Goal: Transaction & Acquisition: Purchase product/service

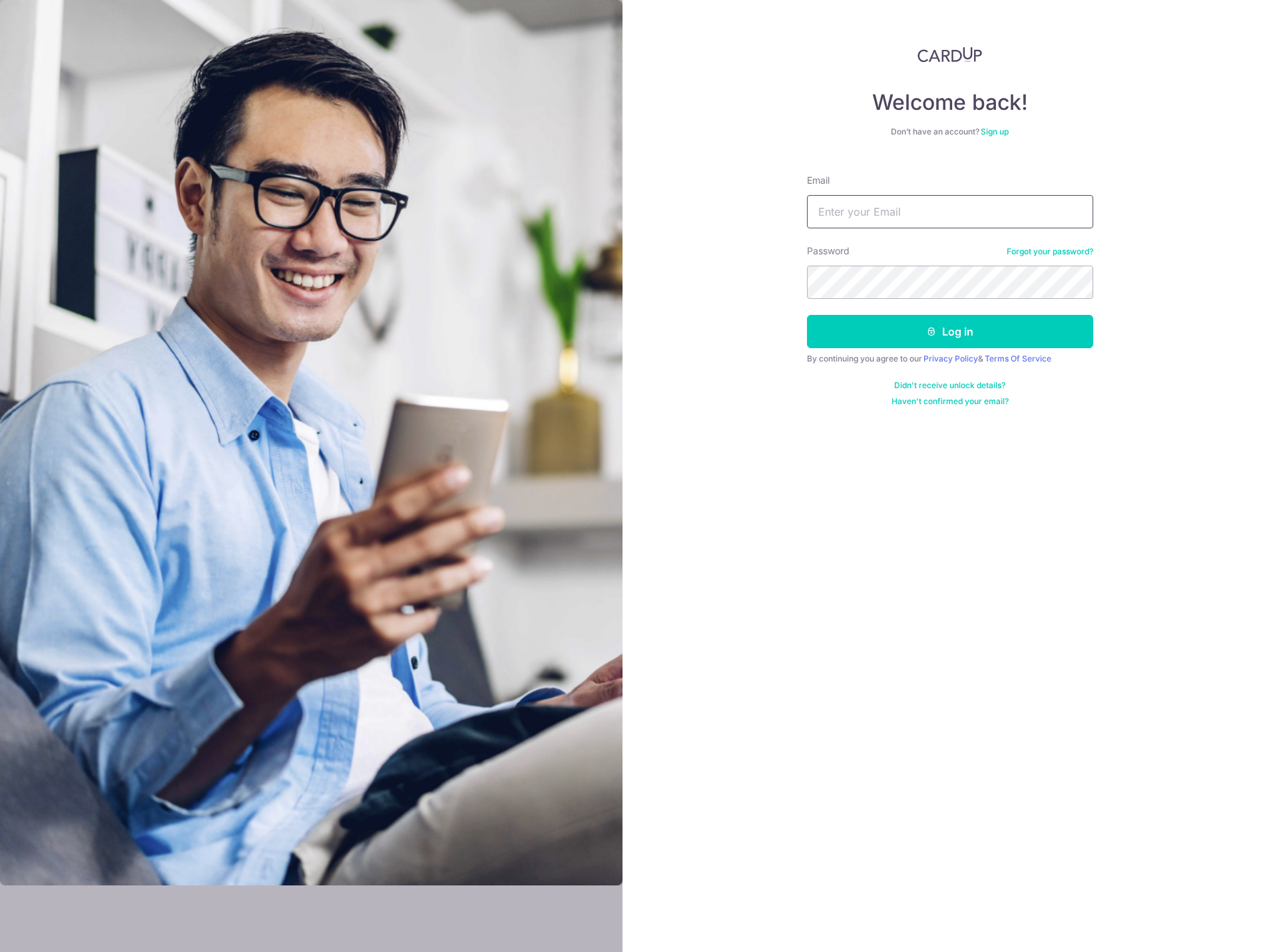
click at [935, 207] on input "Email" at bounding box center [950, 212] width 286 height 33
type input "kohxuefeng@gmail.com"
click at [926, 342] on button "Log in" at bounding box center [950, 332] width 286 height 33
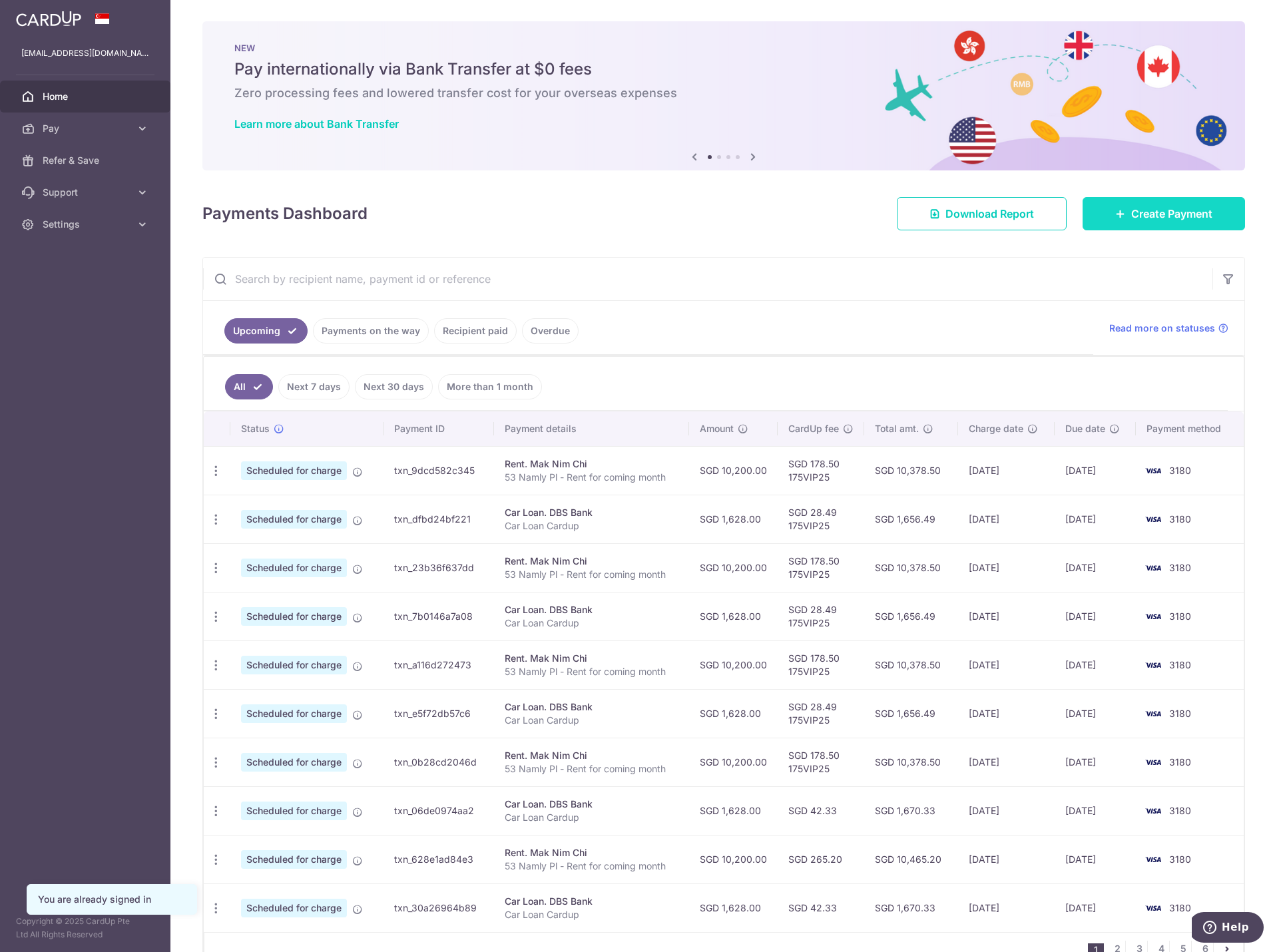
click at [1160, 199] on link "Create Payment" at bounding box center [1164, 214] width 162 height 33
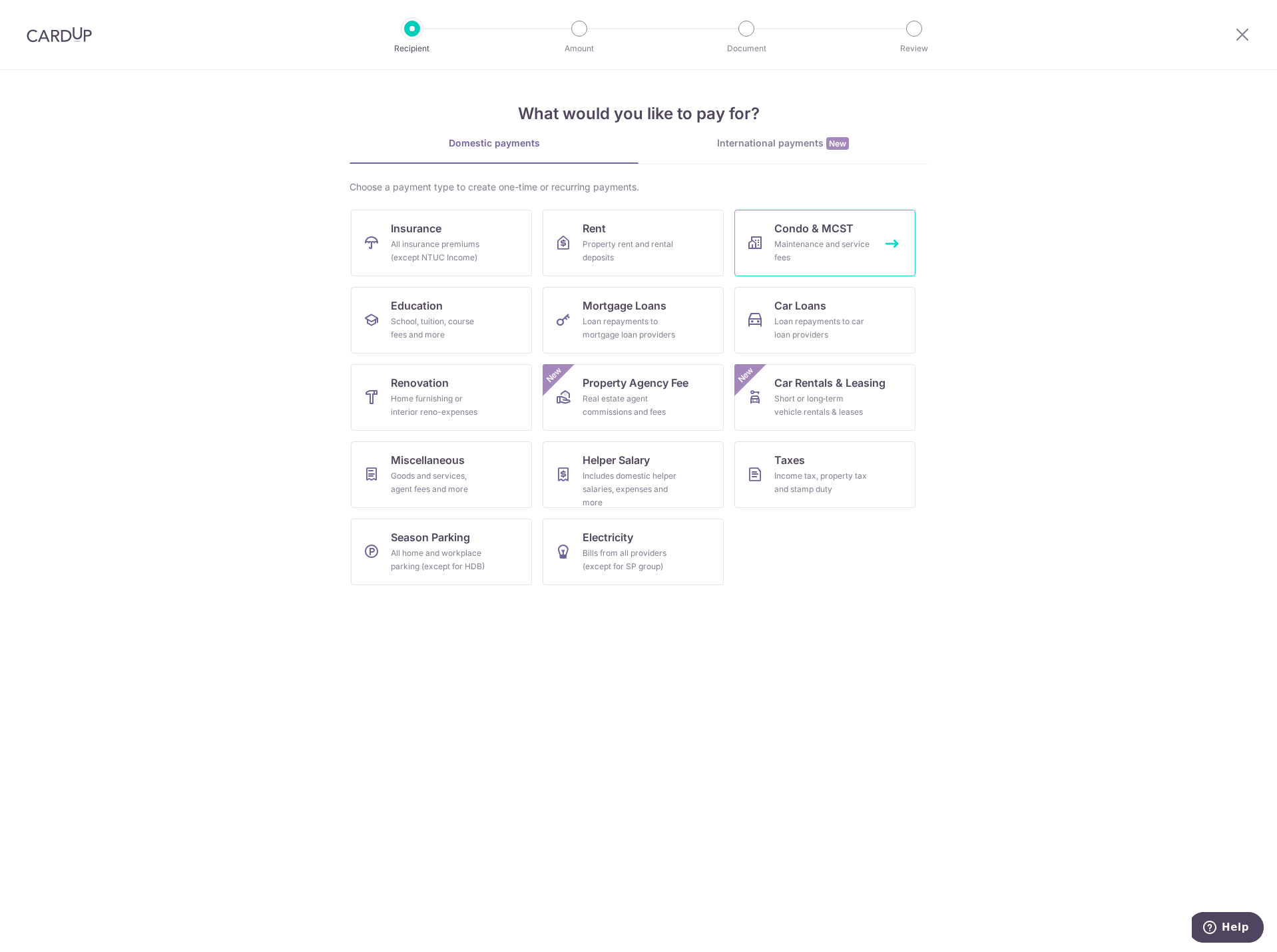
click at [847, 255] on div "Maintenance and service fees" at bounding box center [823, 250] width 96 height 27
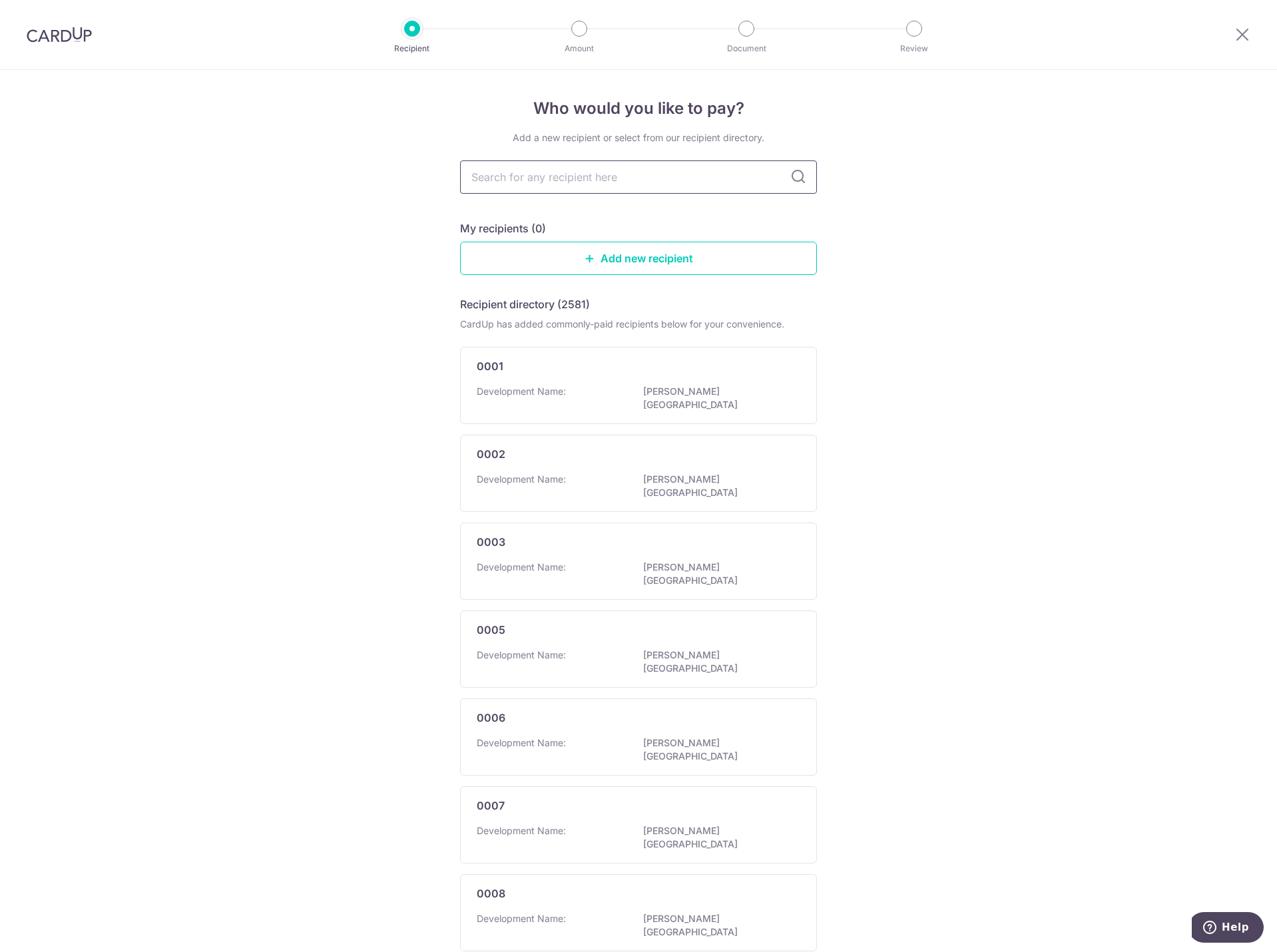
click at [575, 175] on input "text" at bounding box center [638, 177] width 357 height 33
click at [628, 272] on link "Add new recipient" at bounding box center [638, 259] width 357 height 33
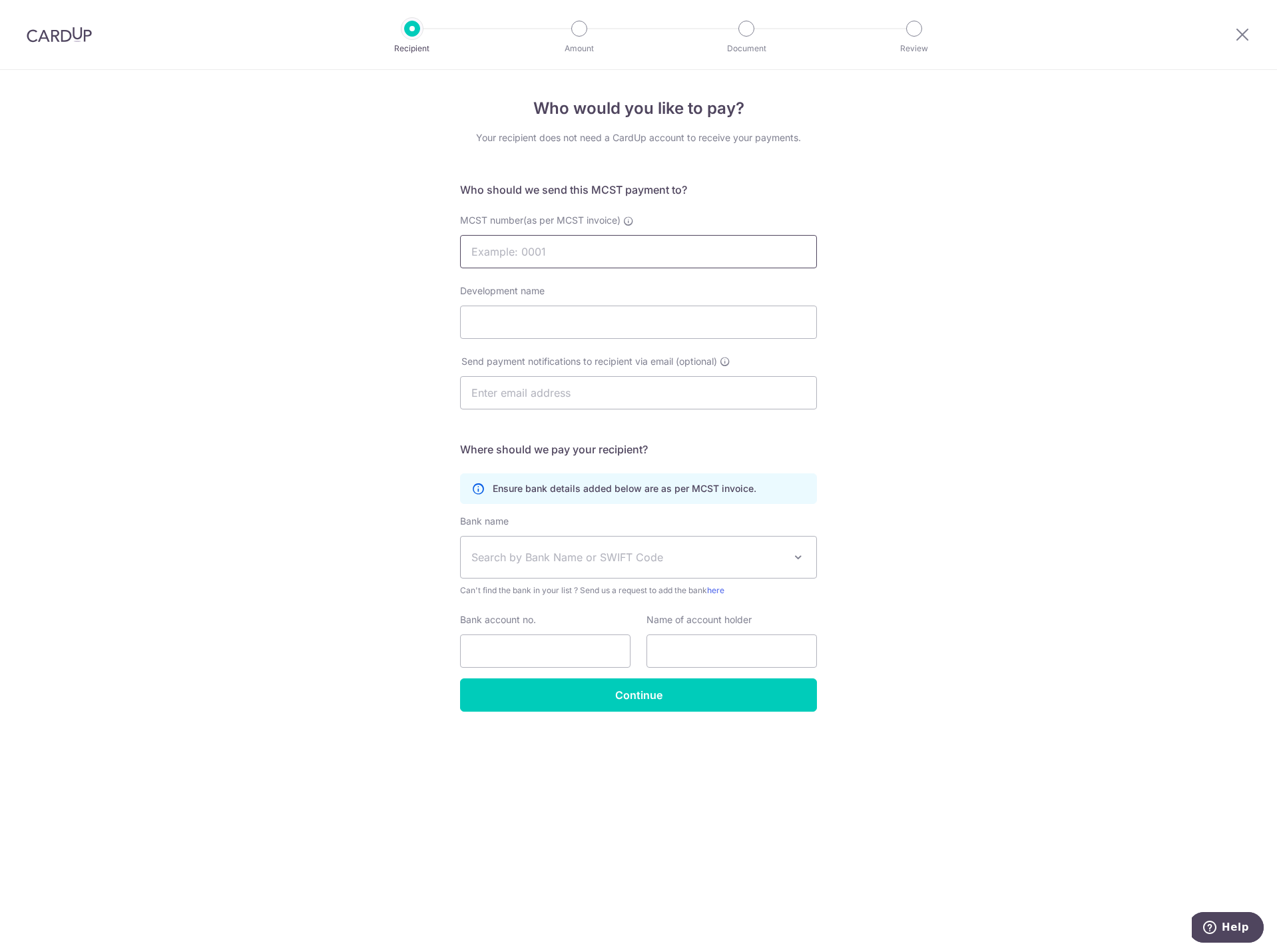
click at [554, 261] on input "MCST number(as per MCST invoice)" at bounding box center [638, 252] width 357 height 33
click at [378, 261] on div "Who would you like to pay? Your recipient does not need a CardUp account to rec…" at bounding box center [638, 511] width 1277 height 882
click at [1247, 40] on icon at bounding box center [1242, 34] width 16 height 17
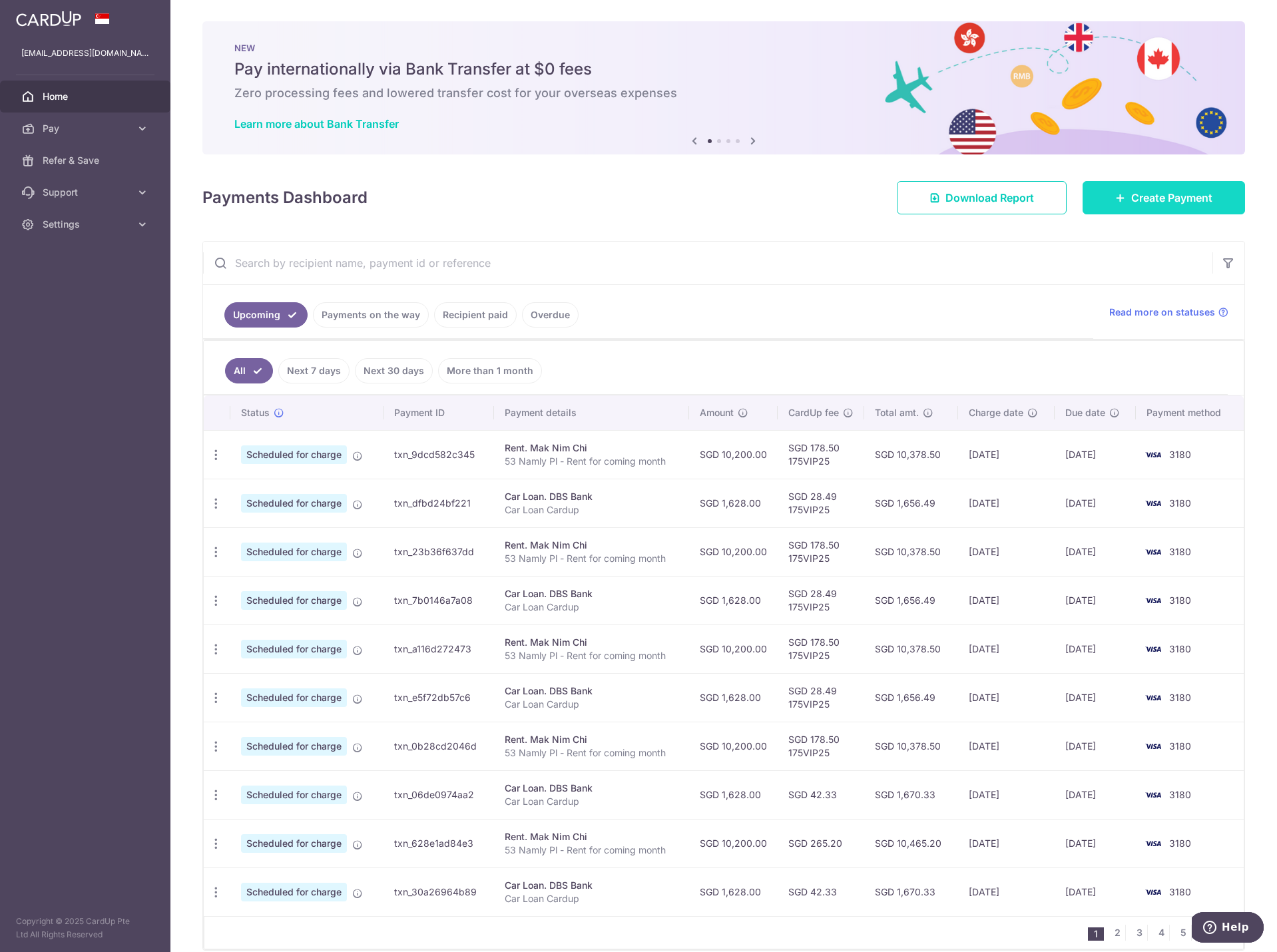
click at [1167, 197] on span "Create Payment" at bounding box center [1171, 197] width 81 height 16
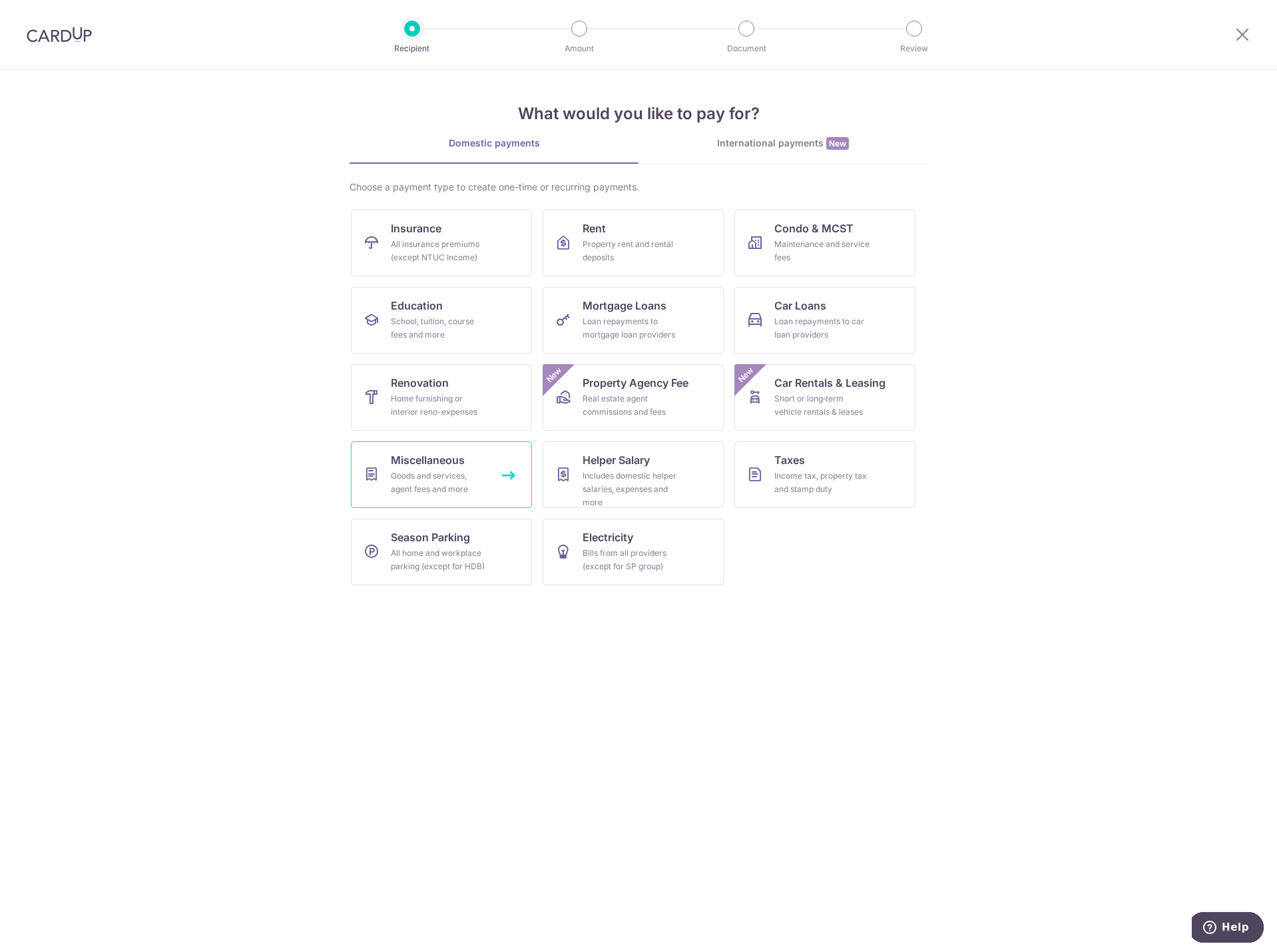
click at [485, 476] on div "Goods and services, agent fees and more" at bounding box center [439, 482] width 96 height 27
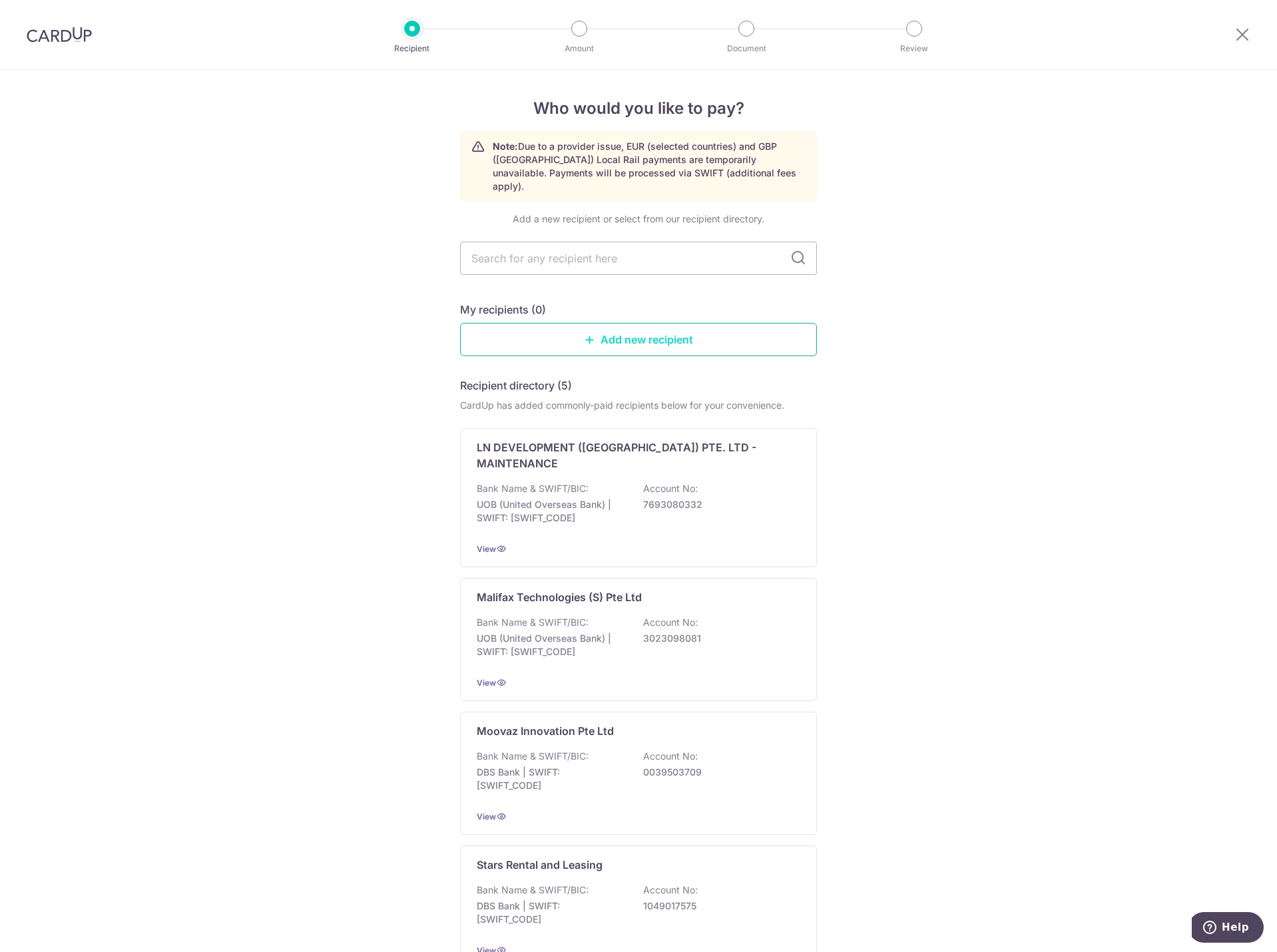
click at [565, 331] on link "Add new recipient" at bounding box center [638, 339] width 357 height 33
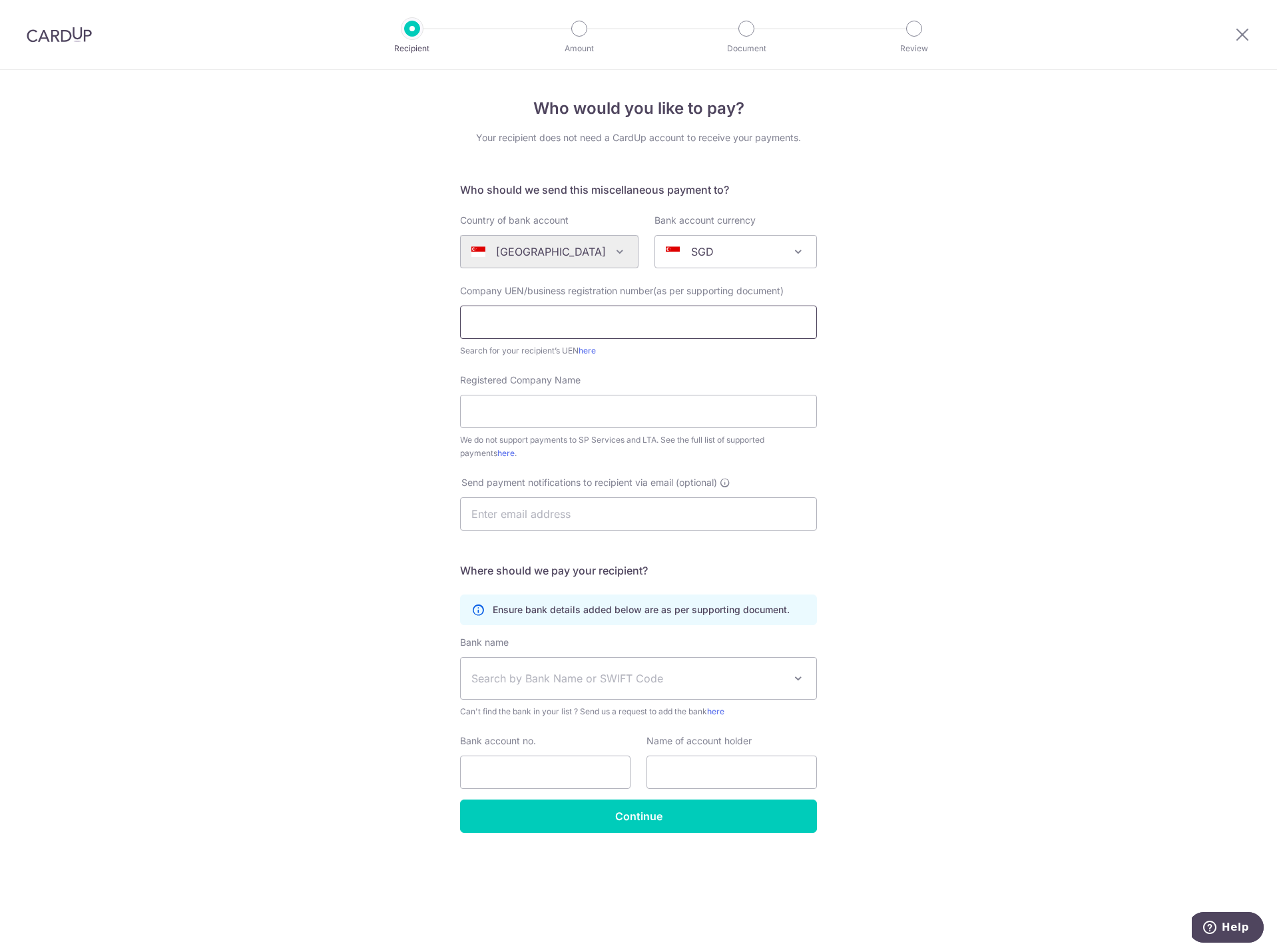
click at [565, 323] on input "text" at bounding box center [638, 323] width 357 height 33
click at [551, 327] on input "text" at bounding box center [638, 323] width 357 height 33
paste input "201809299C"
type input "201809299C"
click at [359, 364] on div "Who would you like to pay? Your recipient does not need a CardUp account to rec…" at bounding box center [638, 511] width 1277 height 882
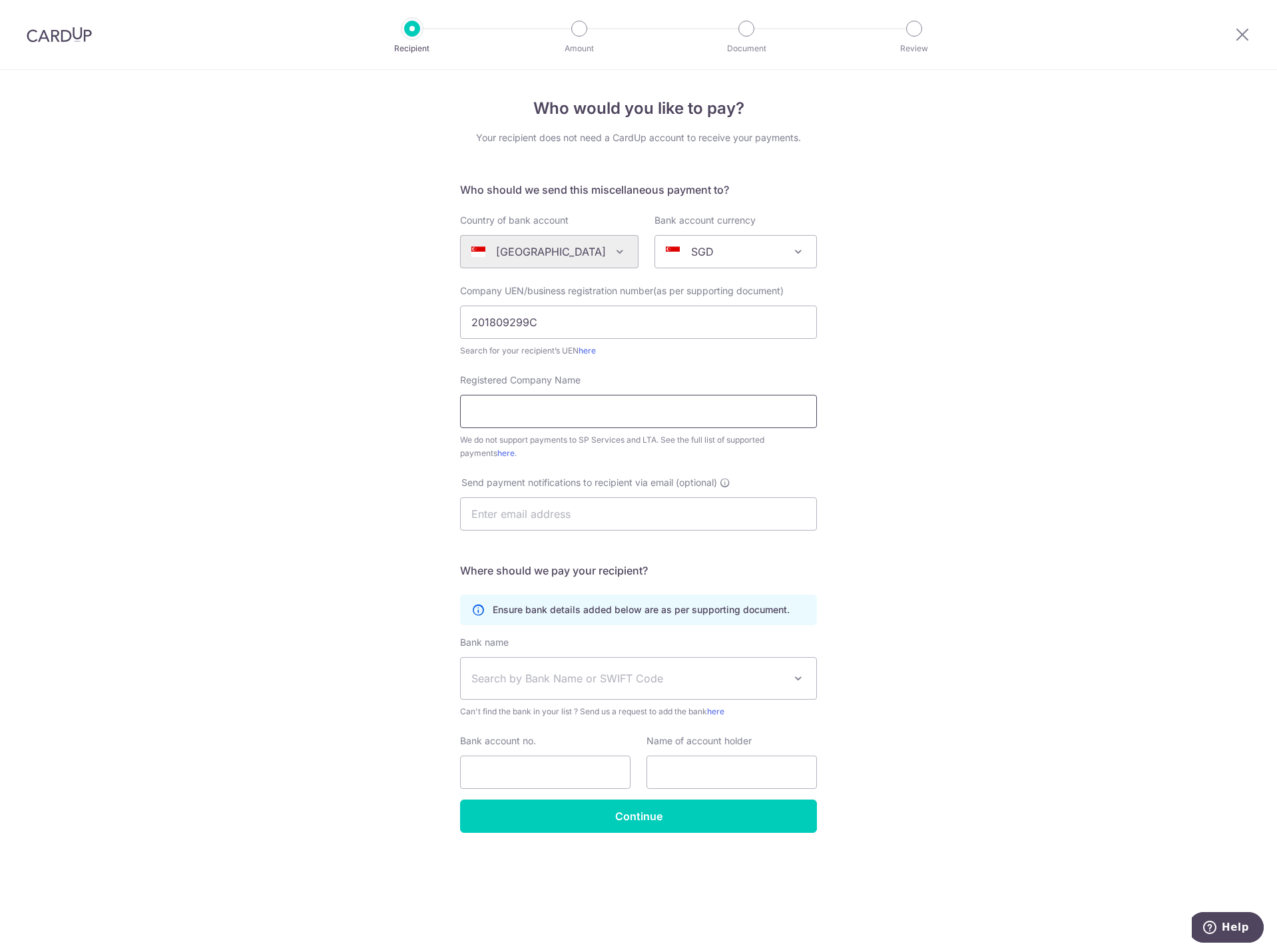
click at [616, 414] on input "Registered Company Name" at bounding box center [638, 412] width 357 height 33
type input "Anwill Pte Ltd"
click at [346, 421] on div "Who would you like to pay? Your recipient does not need a CardUp account to rec…" at bounding box center [638, 511] width 1277 height 882
click at [540, 676] on span "Search by Bank Name or SWIFT Code" at bounding box center [627, 678] width 313 height 16
type input "ocbc"
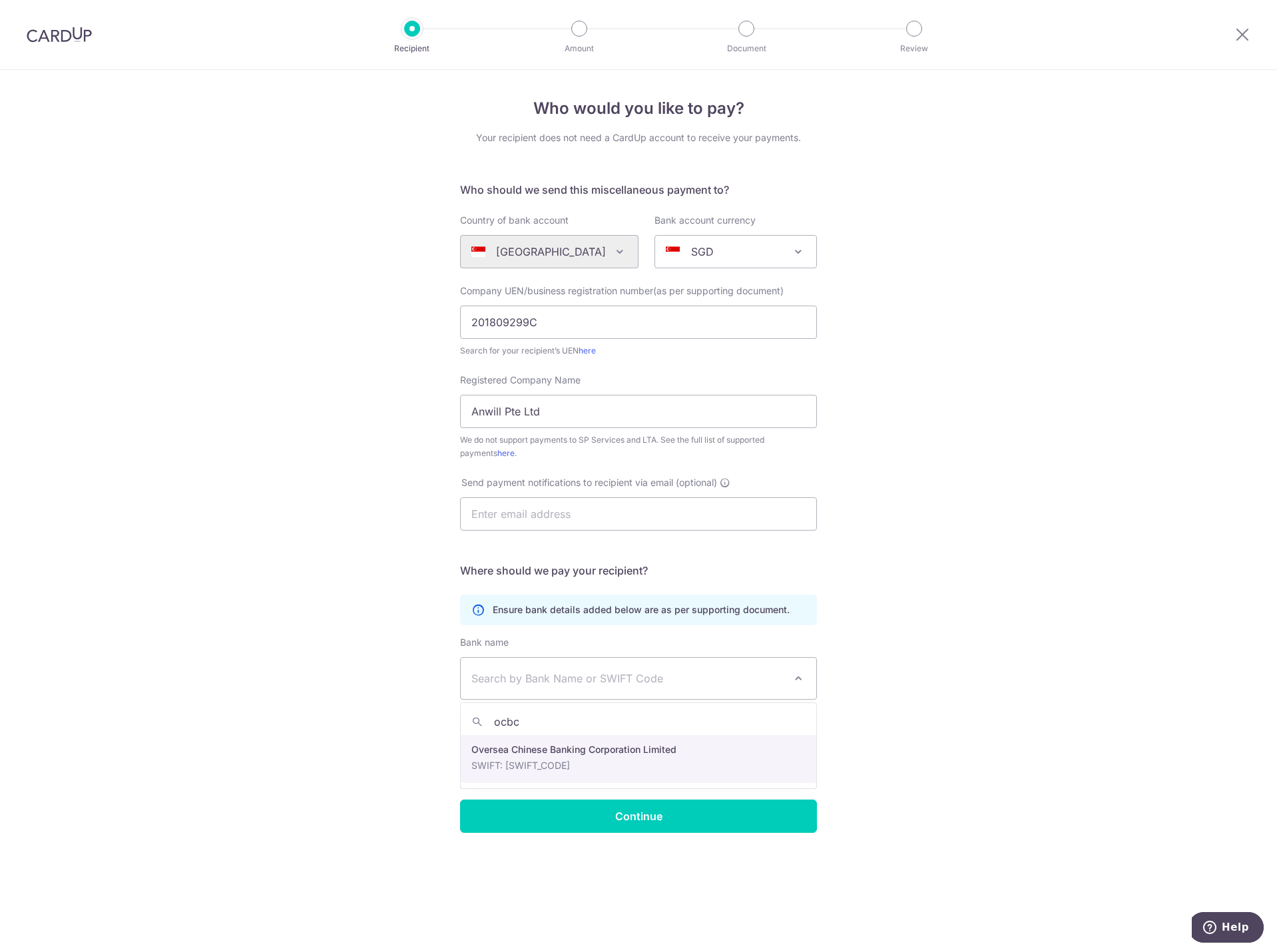
select select "12"
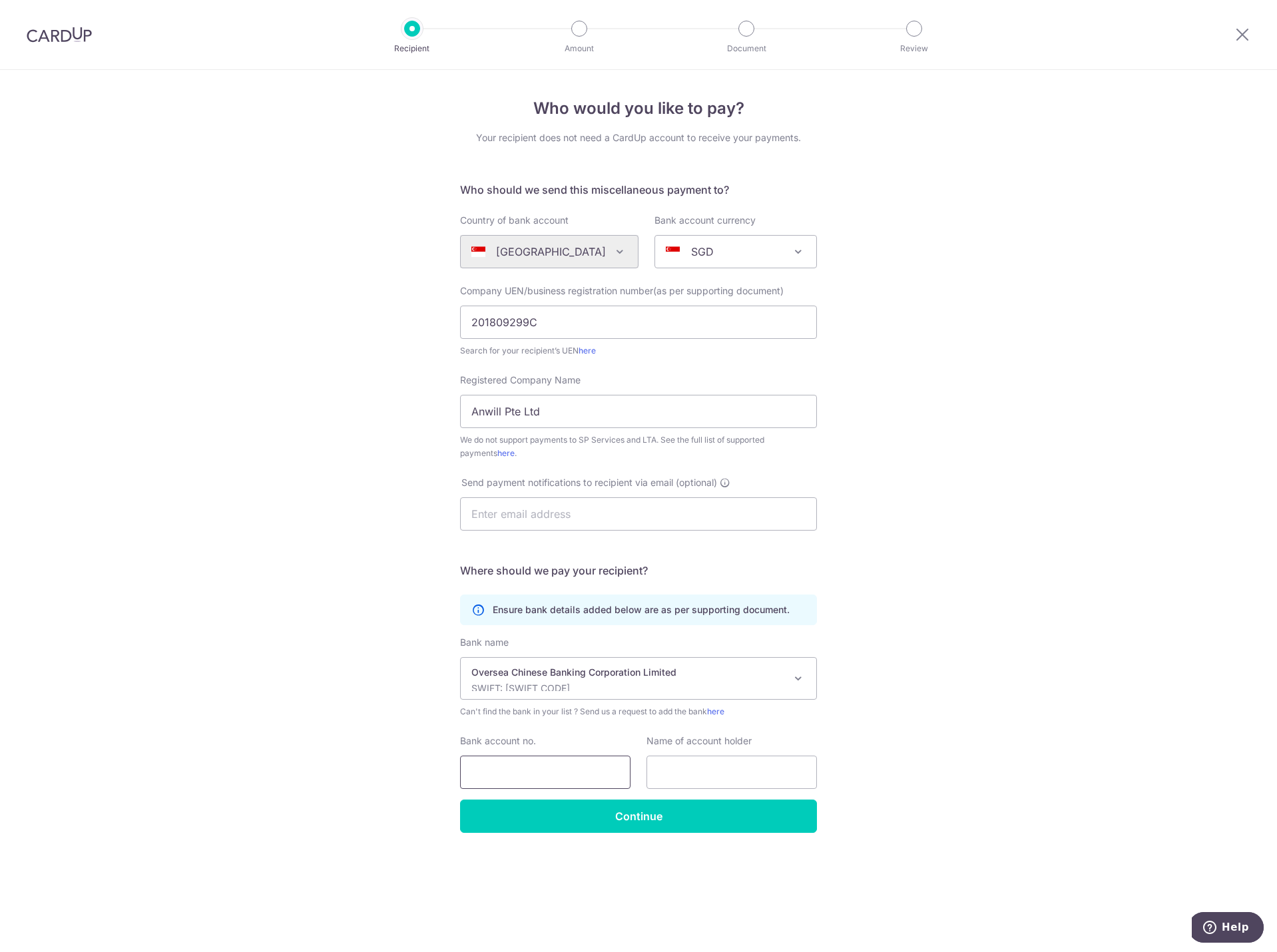
click at [508, 773] on input "Bank account no." at bounding box center [546, 772] width 170 height 33
type input "526347216001"
type input "Anwill Pte Ltd"
drag, startPoint x: 489, startPoint y: 775, endPoint x: 556, endPoint y: 781, distance: 67.3
click at [556, 781] on input "526347216001" at bounding box center [546, 772] width 170 height 33
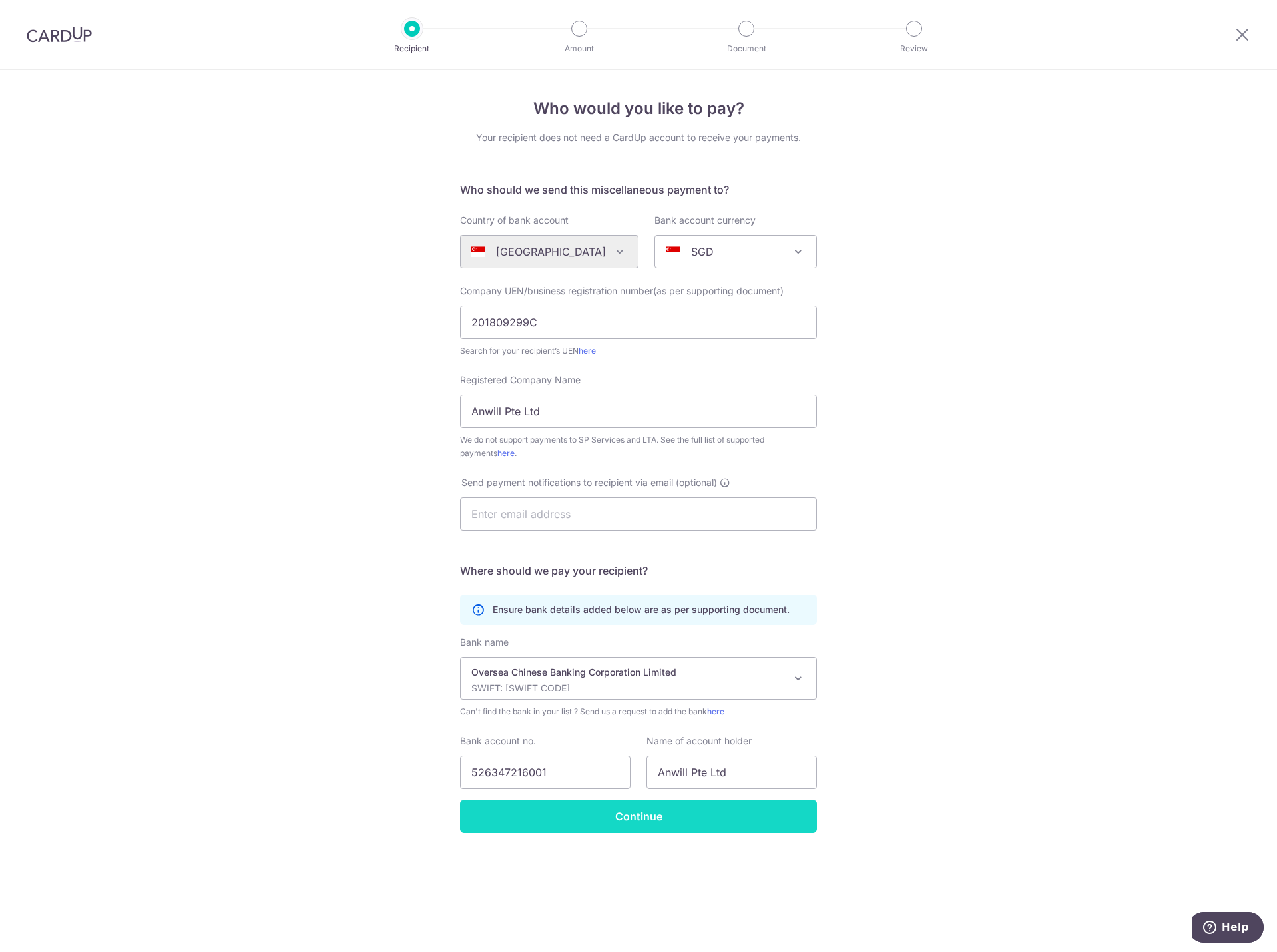
click at [593, 807] on input "Continue" at bounding box center [638, 817] width 357 height 33
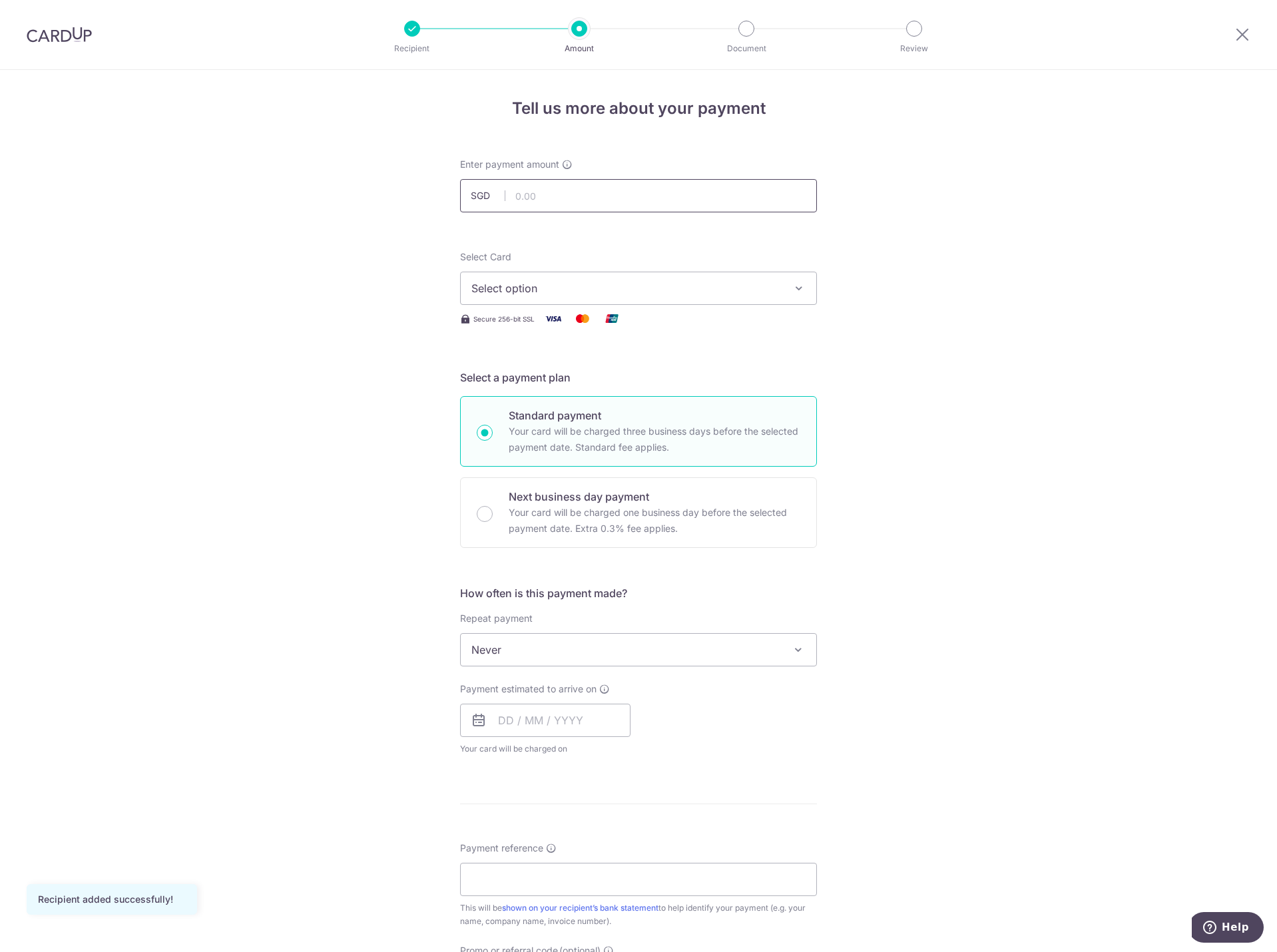
click at [623, 197] on input "text" at bounding box center [638, 196] width 357 height 33
type input "1,760.00"
click at [589, 282] on span "Select option" at bounding box center [626, 288] width 310 height 16
click at [562, 375] on link "**** 3180" at bounding box center [638, 384] width 355 height 32
click at [523, 650] on span "Never" at bounding box center [638, 650] width 355 height 32
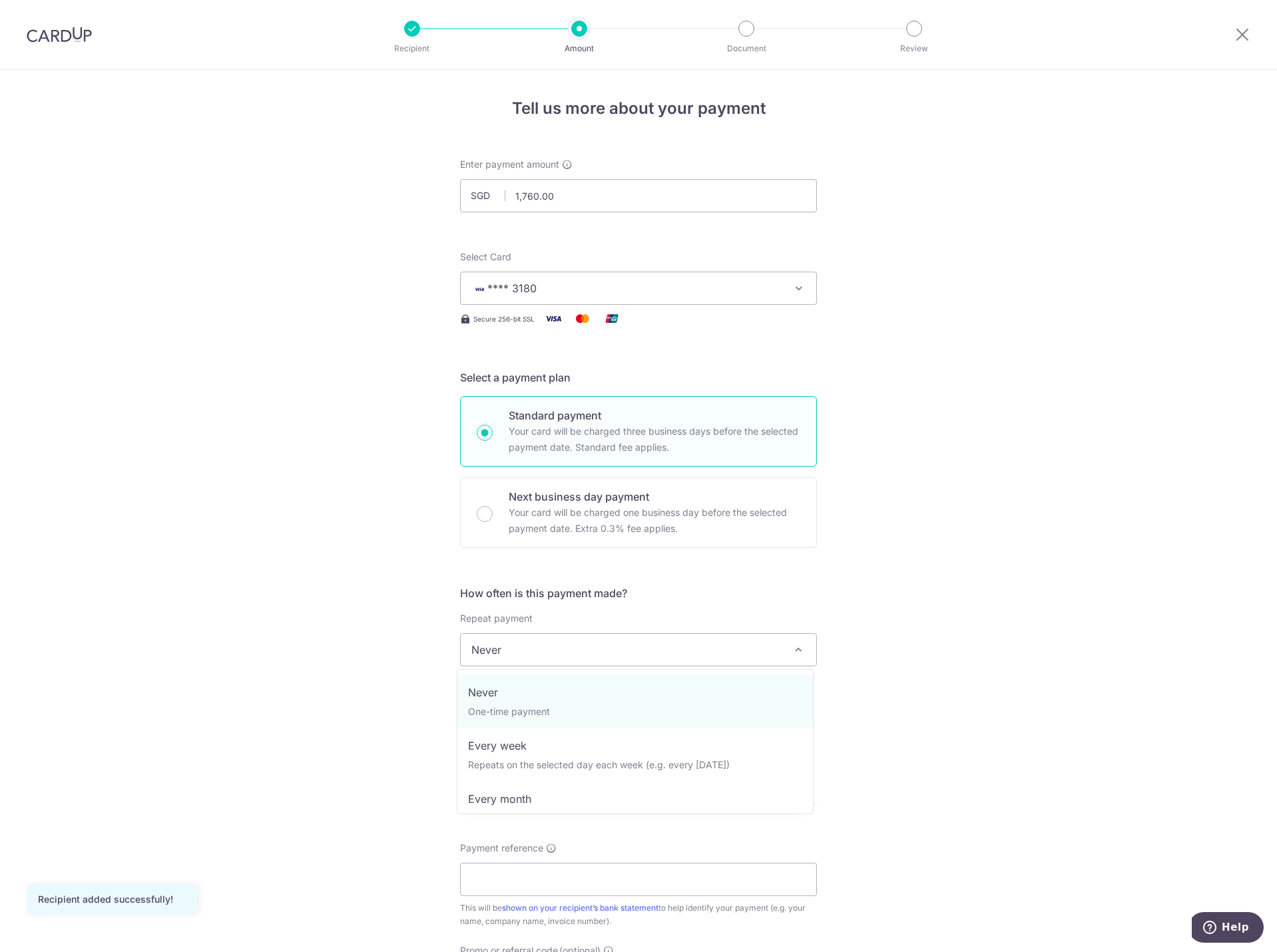
click at [523, 648] on span "Never" at bounding box center [638, 650] width 355 height 32
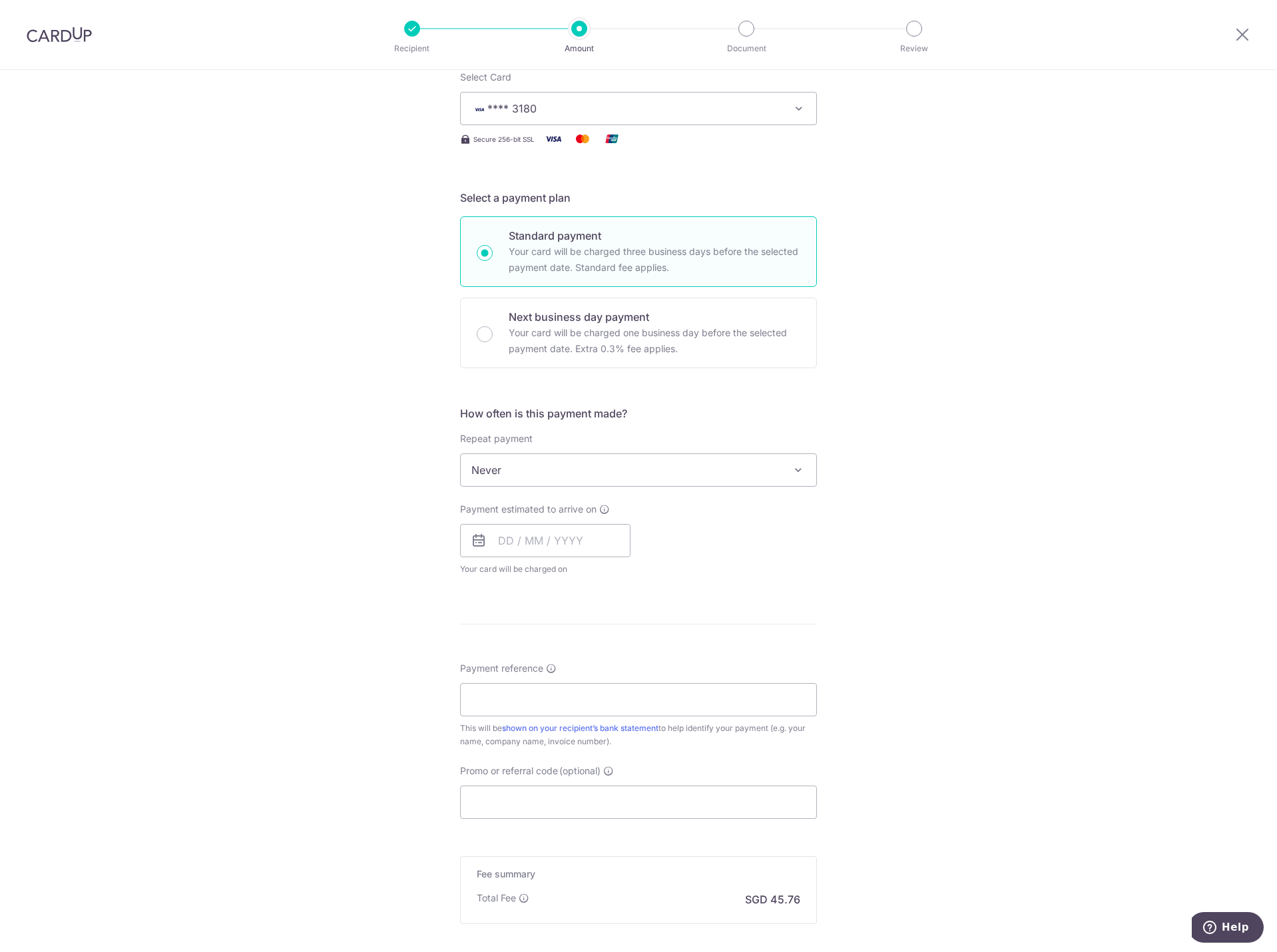
scroll to position [199, 0]
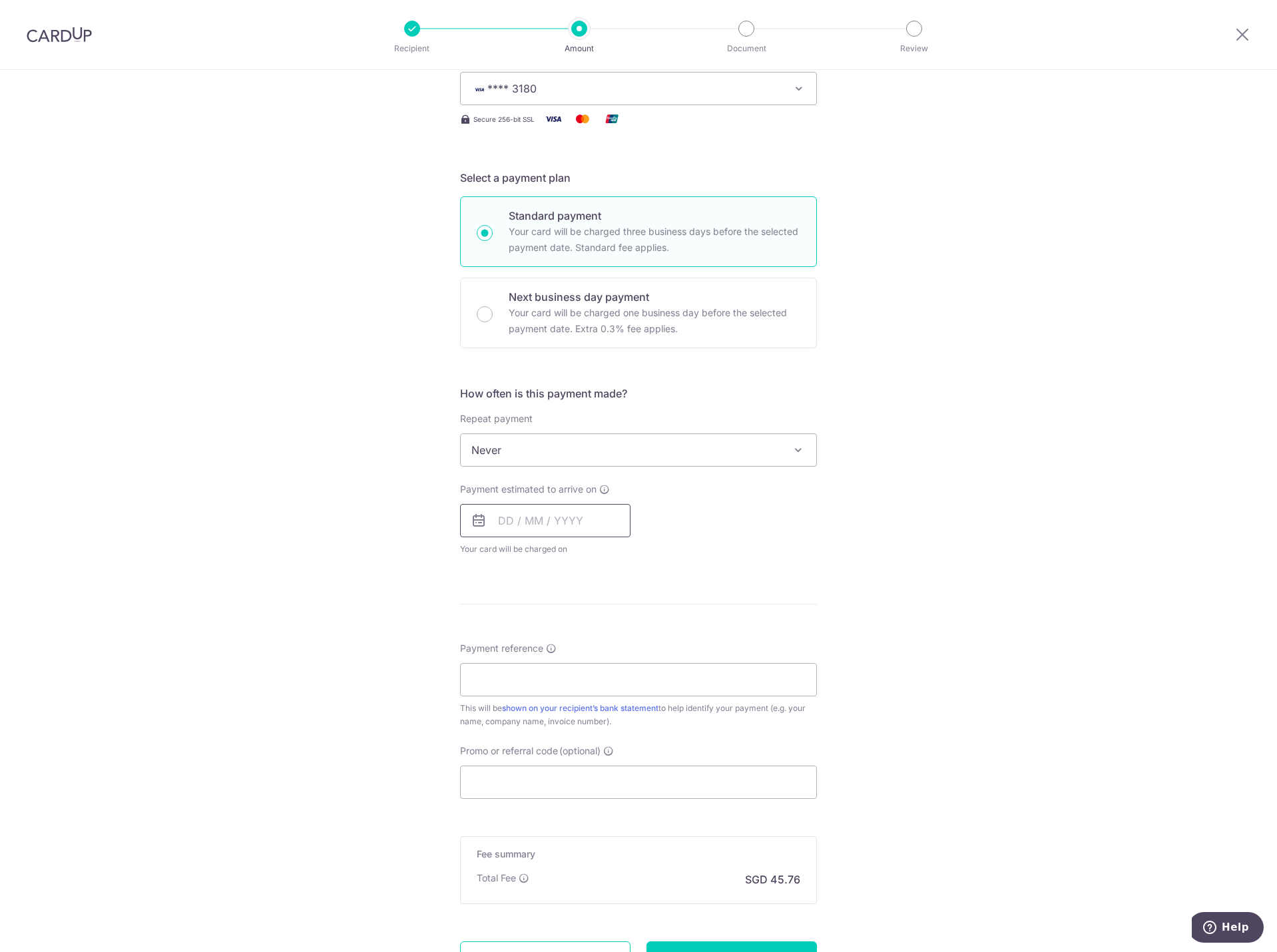
click at [473, 531] on input "text" at bounding box center [546, 521] width 170 height 33
click at [540, 667] on link "16" at bounding box center [540, 668] width 21 height 21
type input "[DATE]"
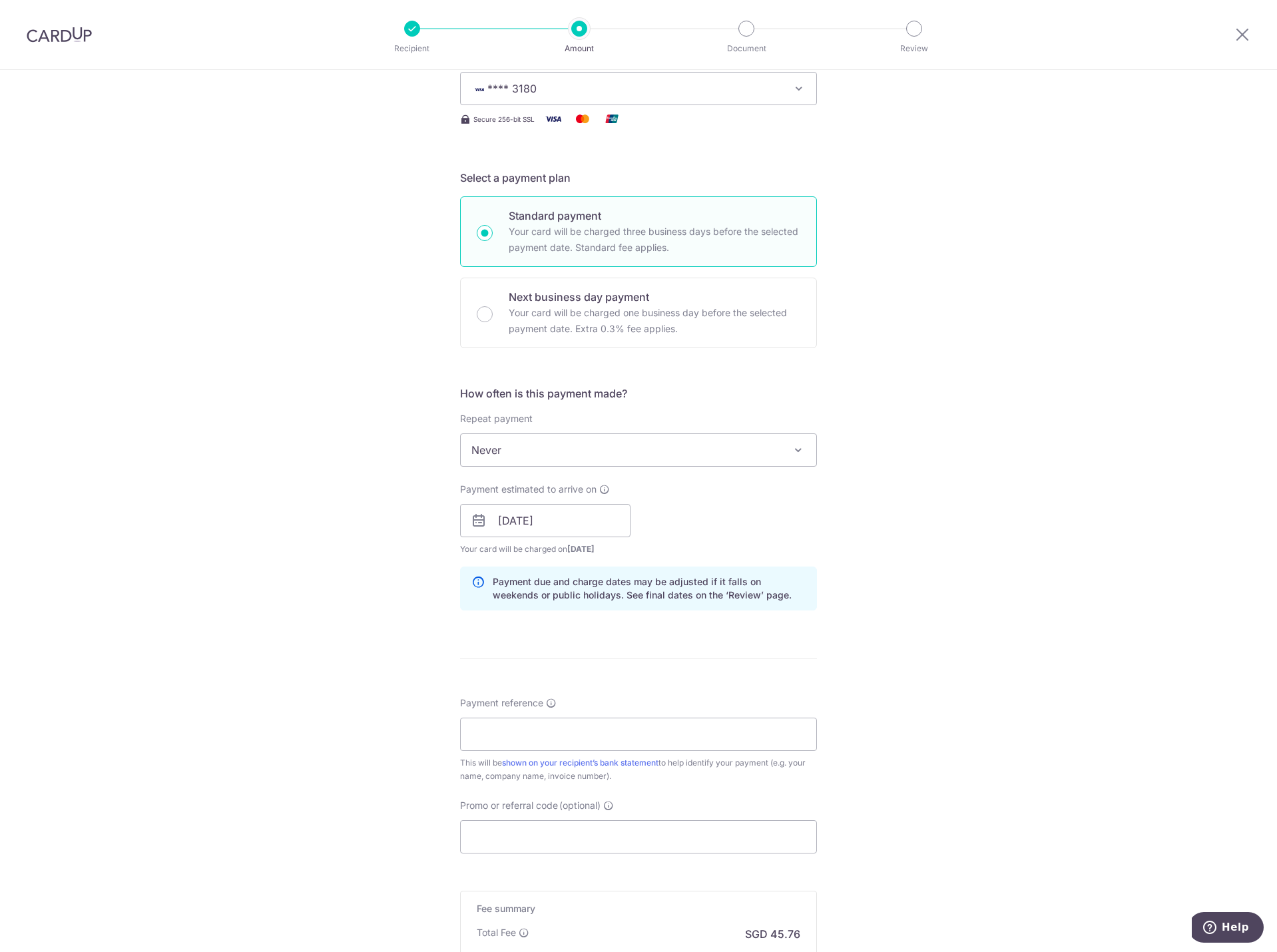
click at [381, 594] on div "Tell us more about your payment Enter payment amount SGD 1,760.00 1760.00 Recip…" at bounding box center [638, 499] width 1277 height 1259
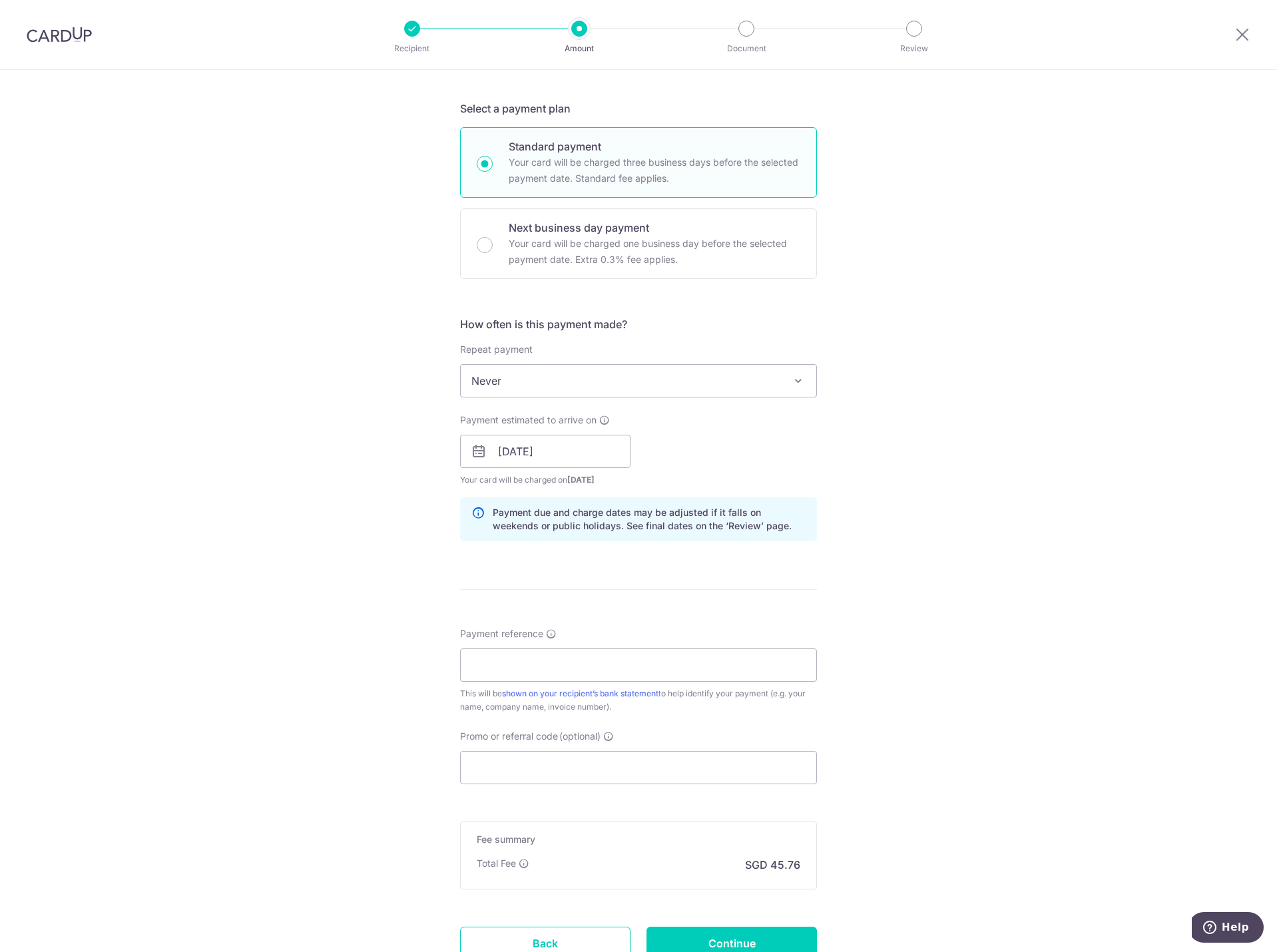
scroll to position [333, 0]
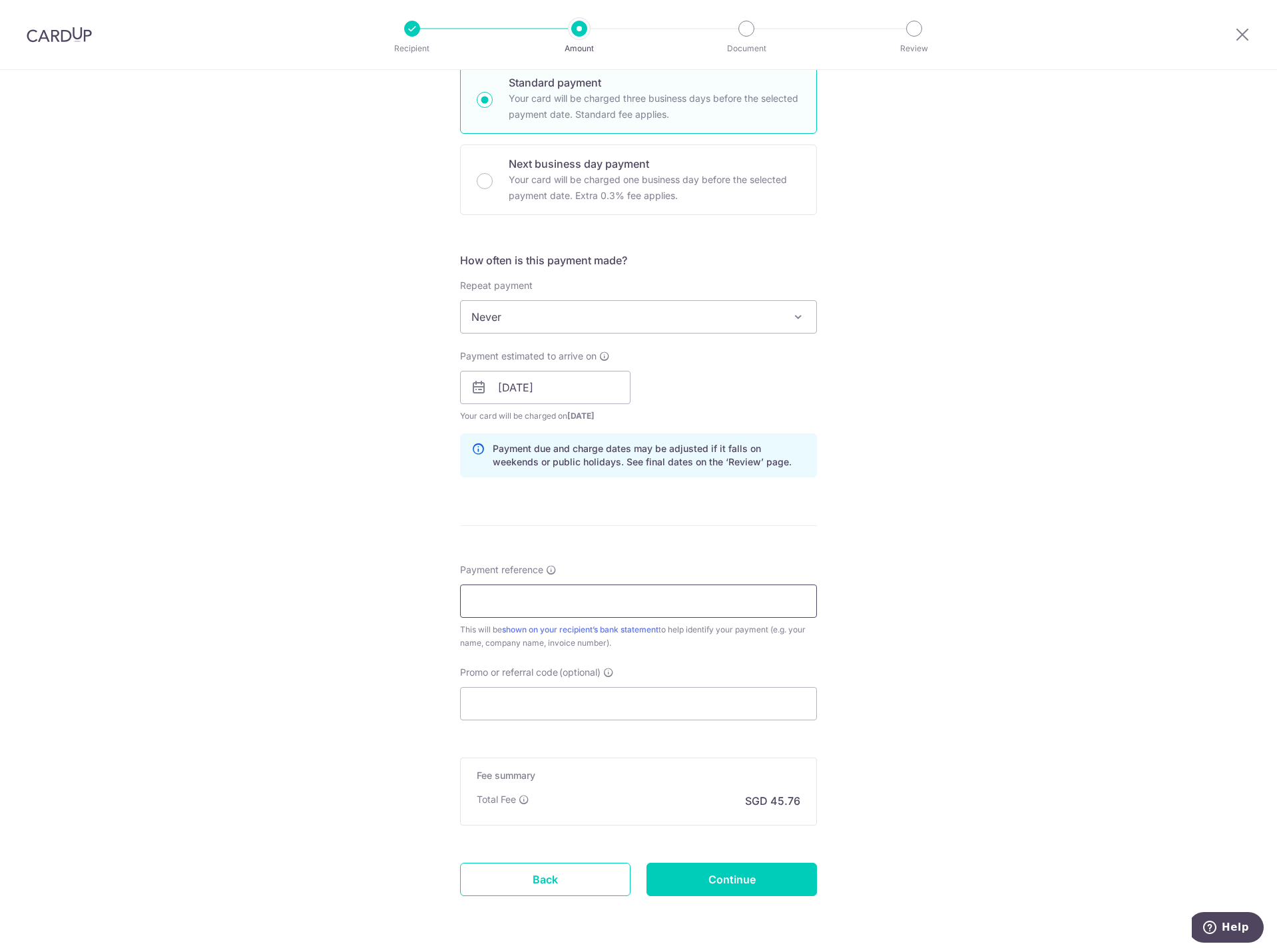
click at [533, 593] on input "Payment reference" at bounding box center [638, 601] width 357 height 33
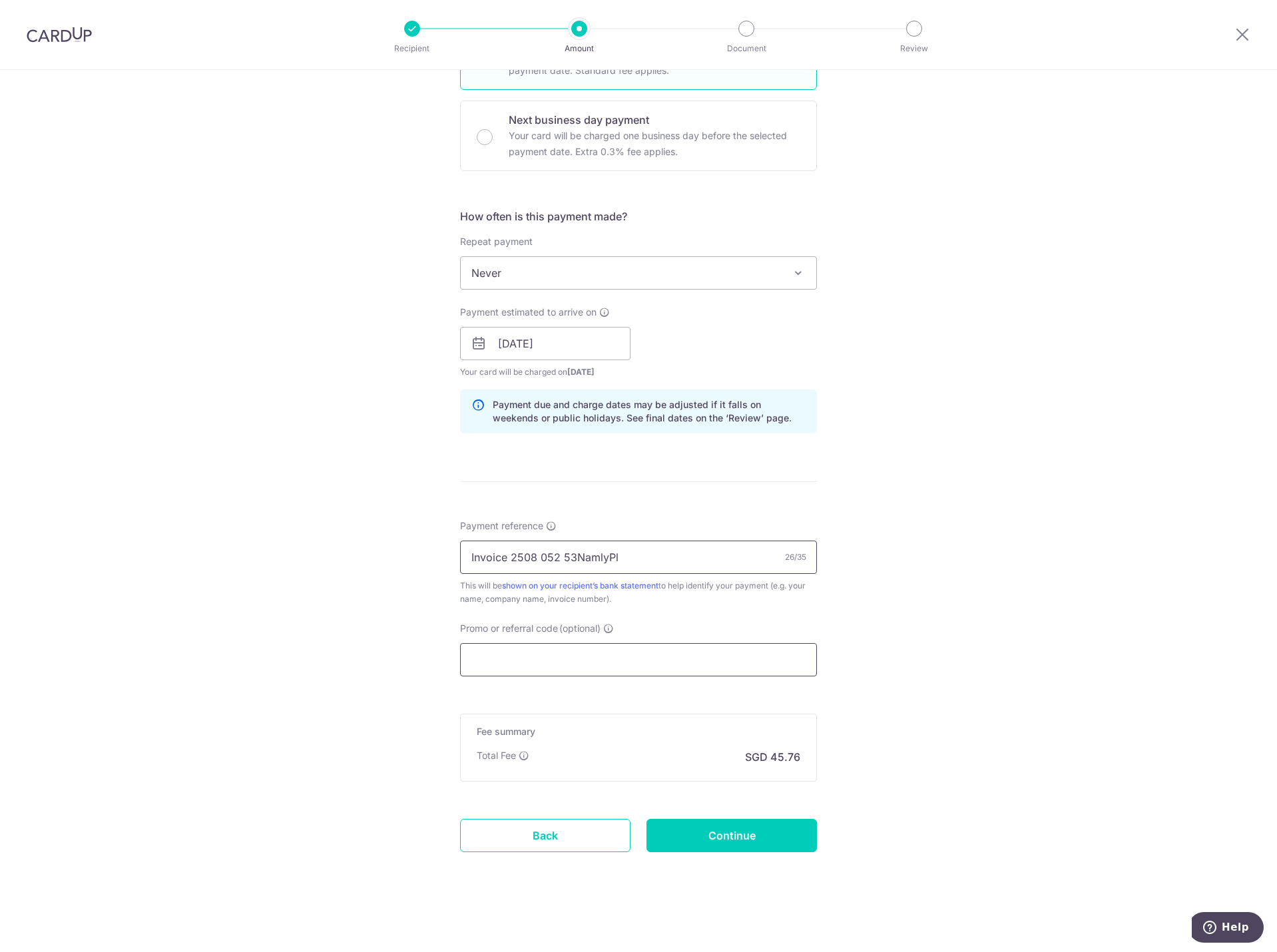
type input "Invoice 2508 052 53NamlyPl"
click at [572, 646] on input "Promo or referral code (optional)" at bounding box center [638, 660] width 357 height 33
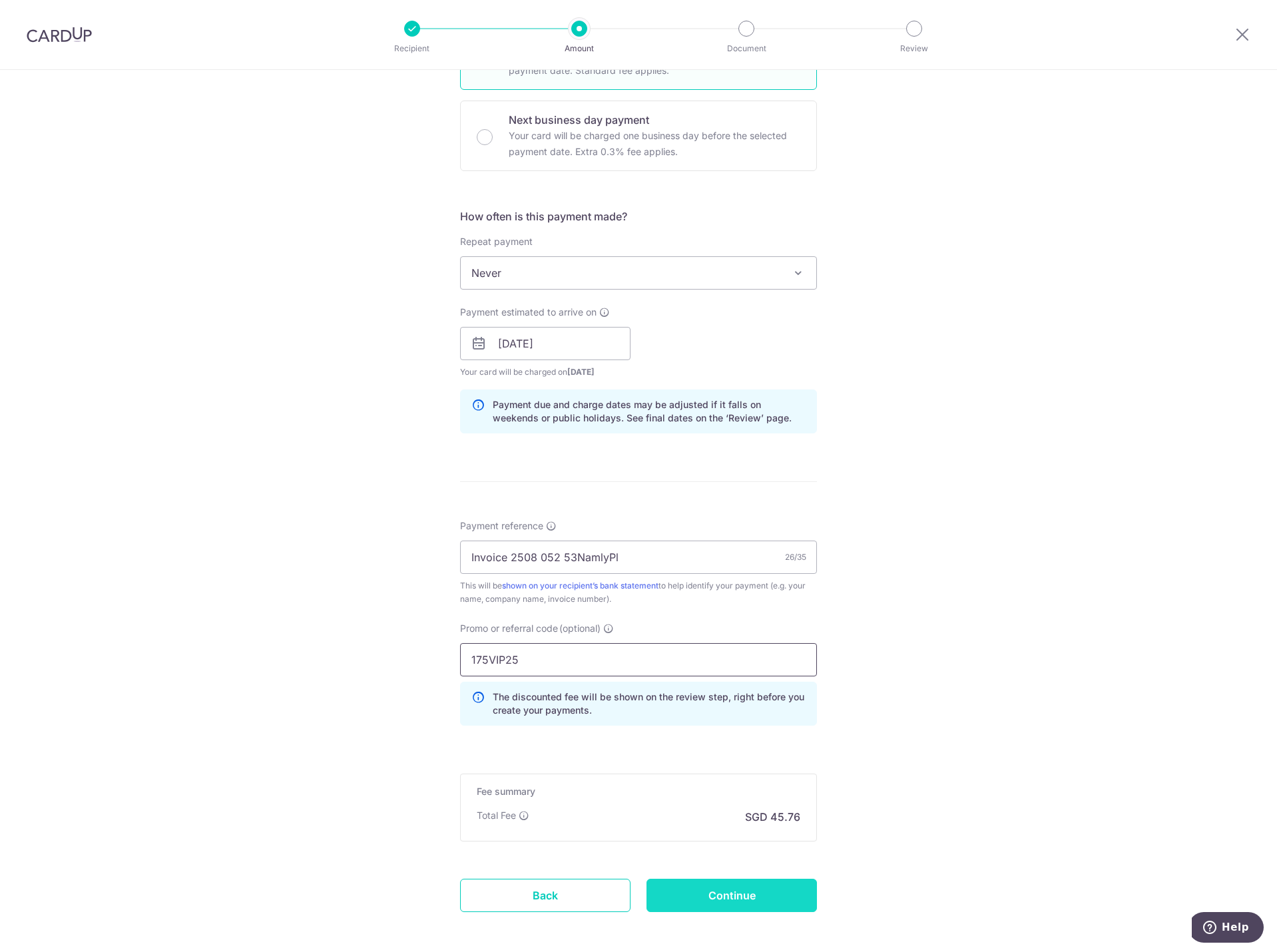
type input "175VIP25"
click at [714, 899] on input "Continue" at bounding box center [732, 896] width 170 height 33
type input "Create Schedule"
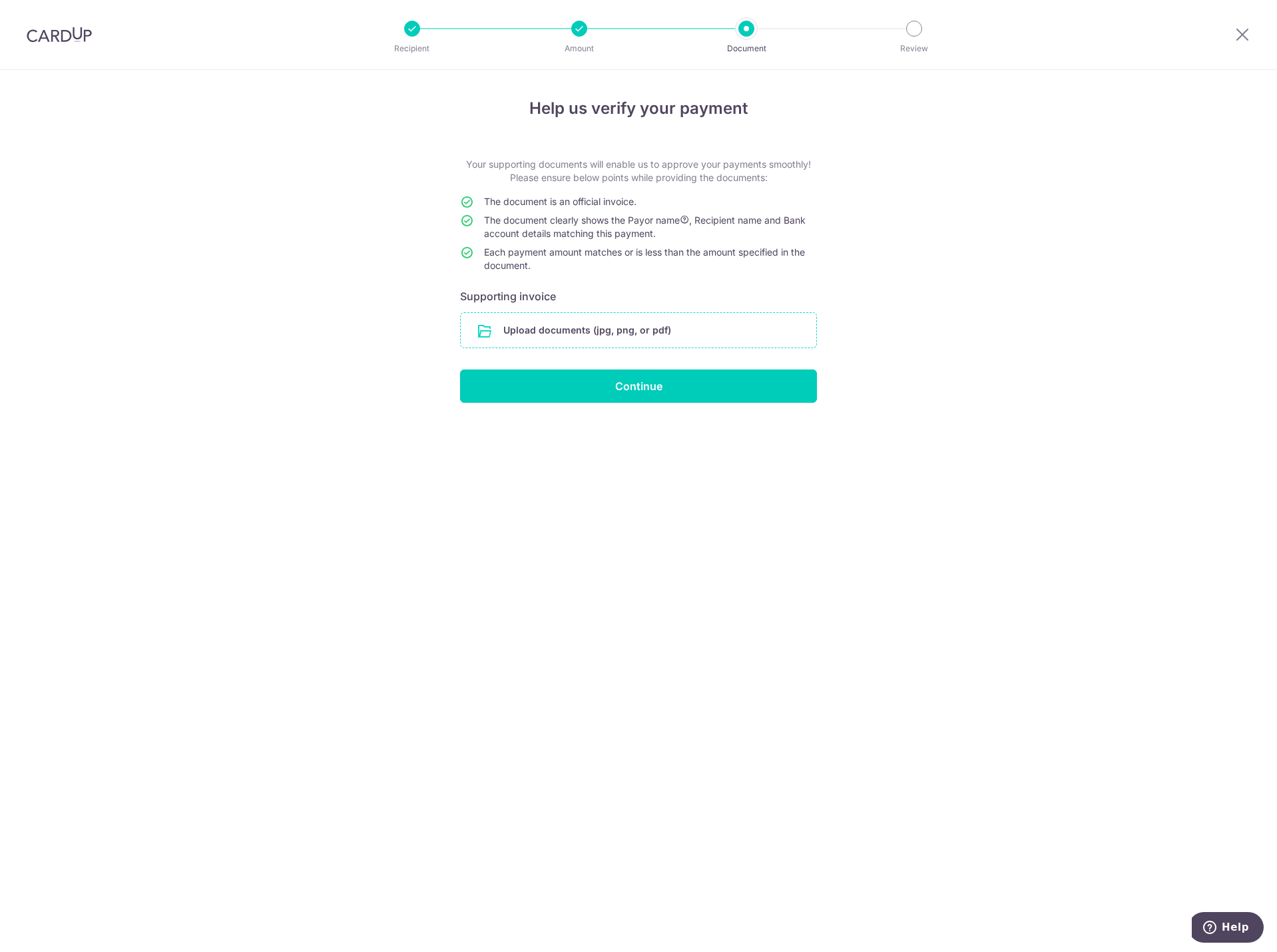
click at [528, 327] on input "file" at bounding box center [638, 330] width 355 height 34
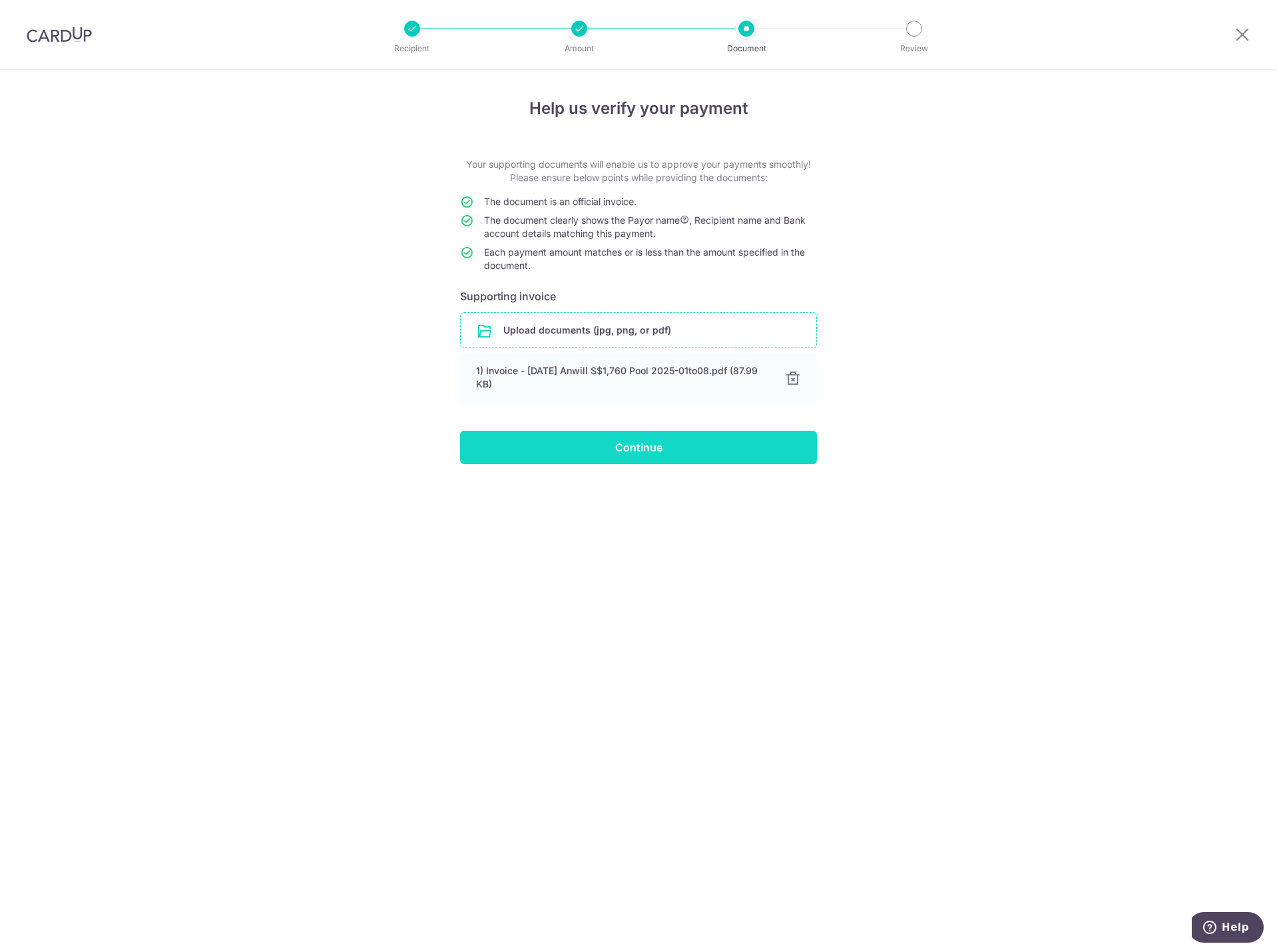
click at [658, 456] on input "Continue" at bounding box center [638, 447] width 357 height 33
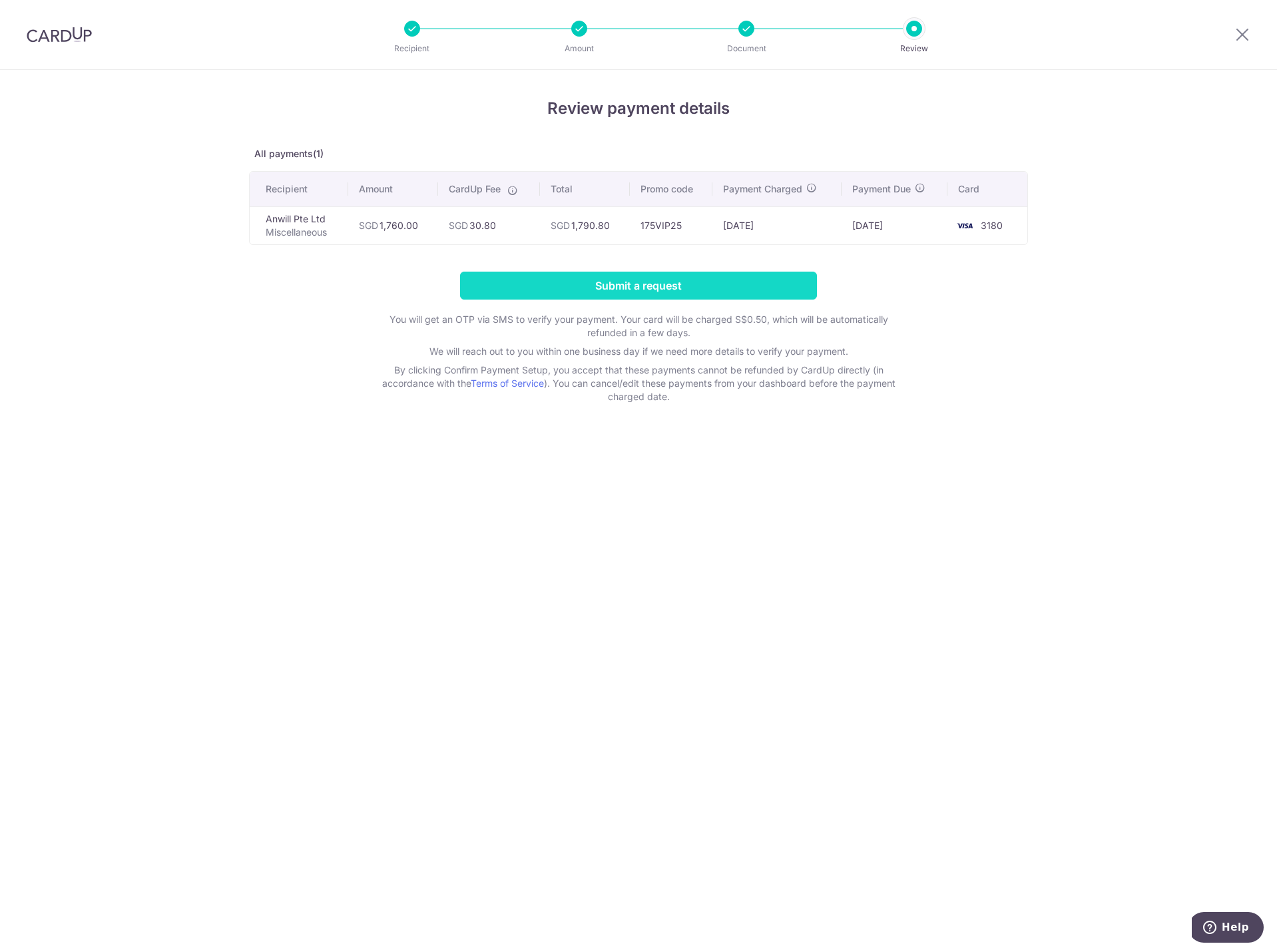
click at [674, 288] on input "Submit a request" at bounding box center [638, 285] width 357 height 28
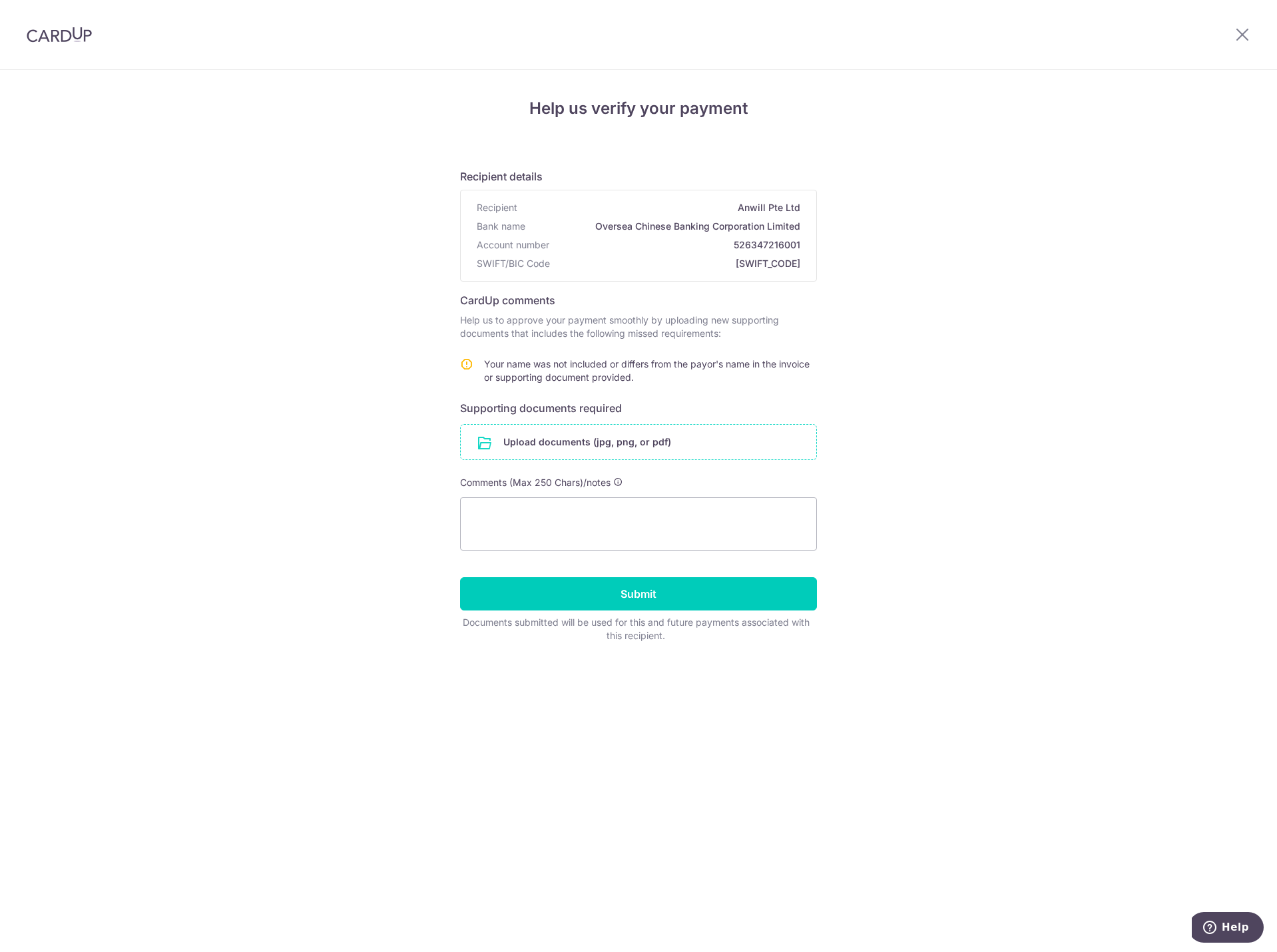
click at [638, 442] on input "file" at bounding box center [638, 441] width 355 height 34
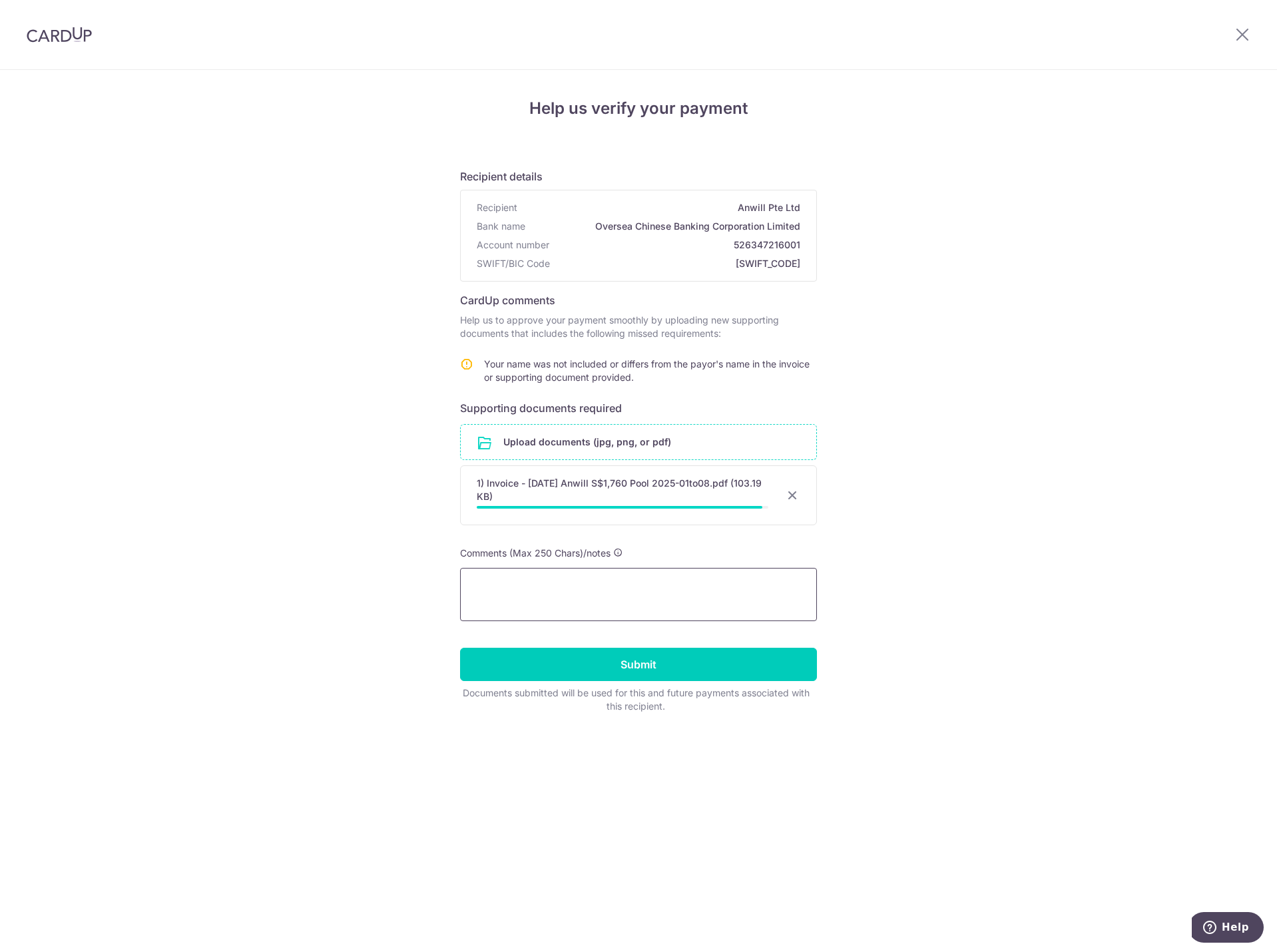
click at [583, 594] on textarea at bounding box center [638, 594] width 357 height 53
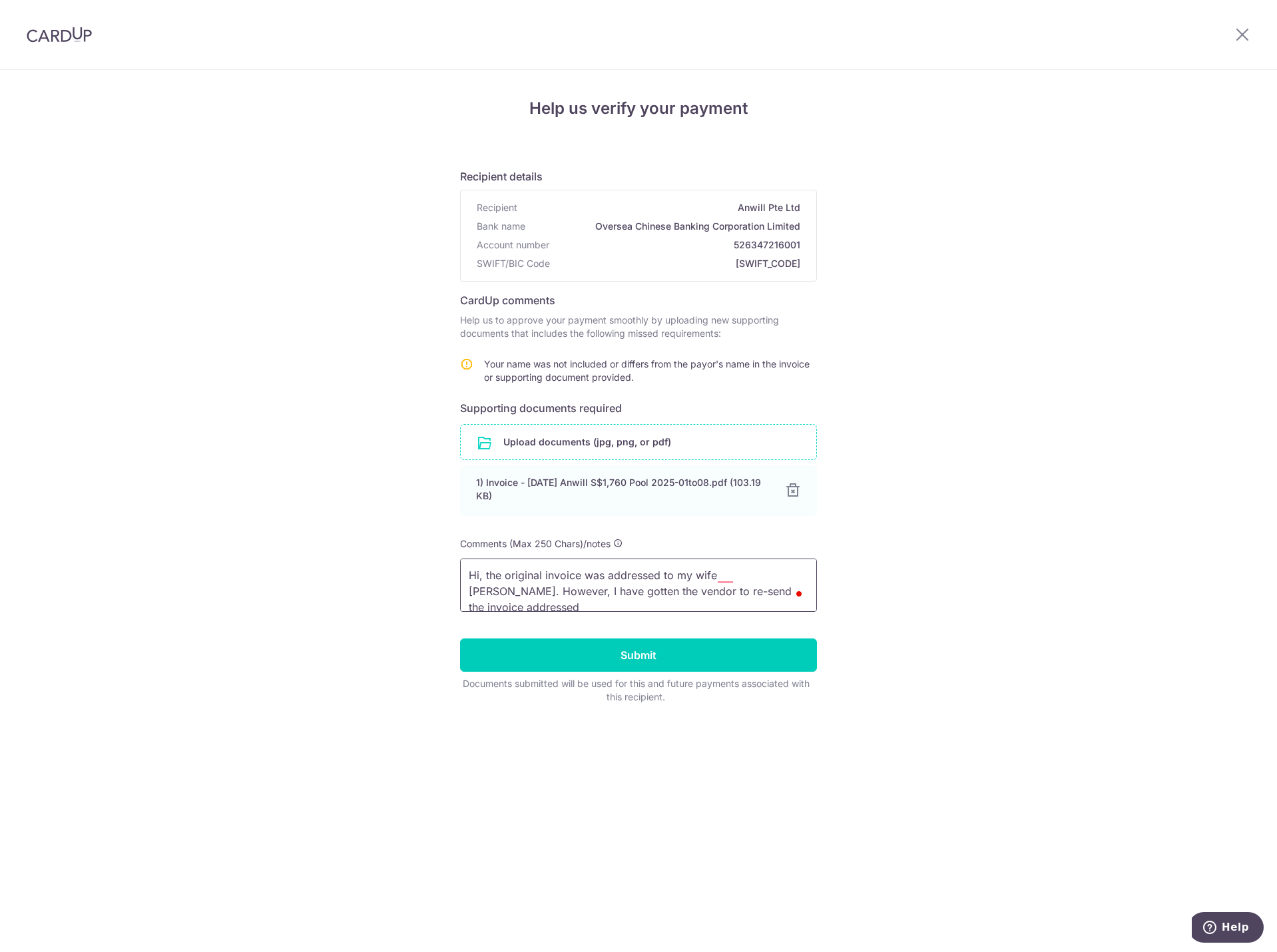
scroll to position [2, 0]
type textarea "Hi, the original invoice was addressed to my wife Ms Felicia Lim. However, I ha…"
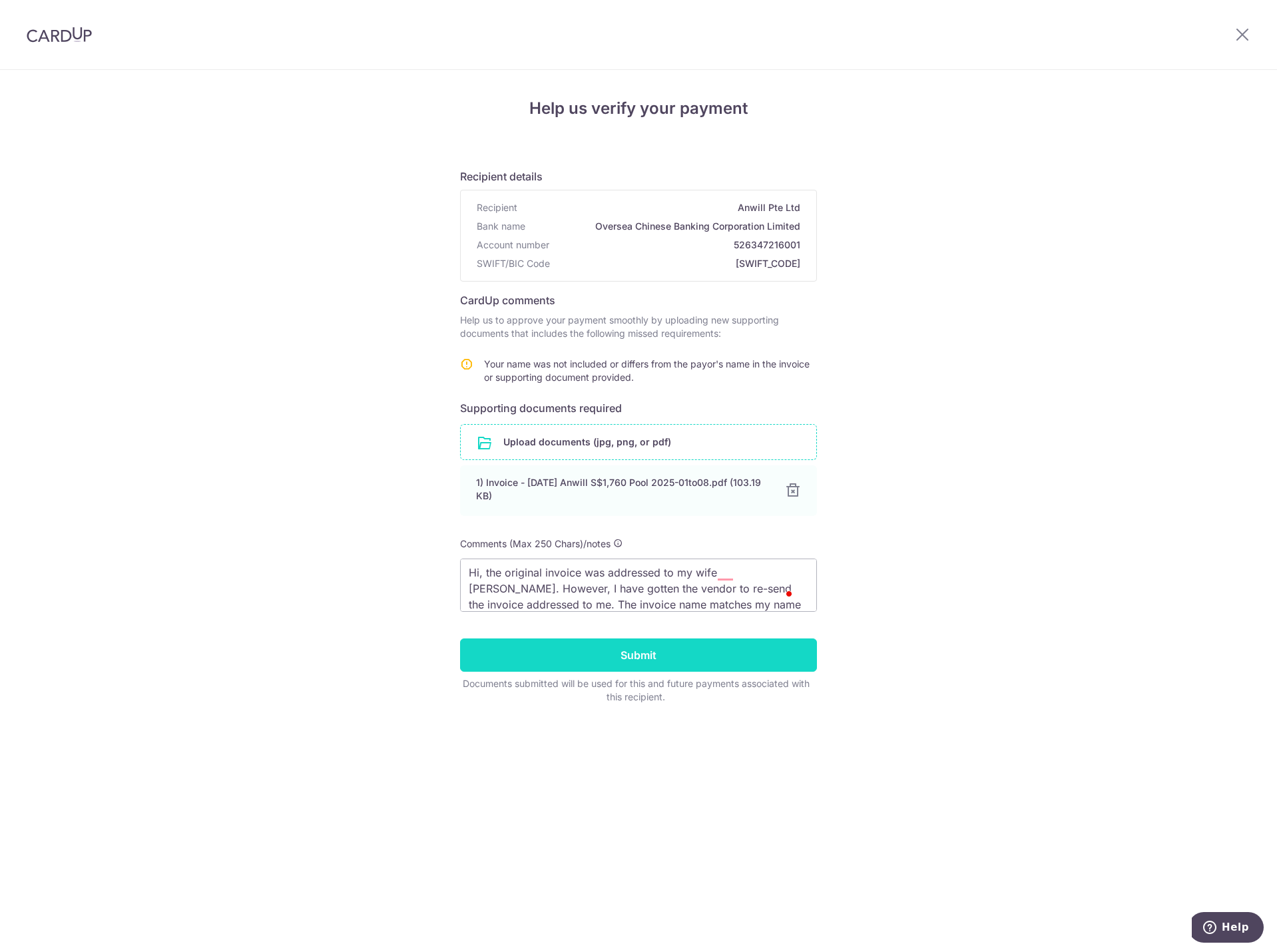
click at [641, 656] on input "Submit" at bounding box center [638, 655] width 357 height 33
